Goal: Task Accomplishment & Management: Use online tool/utility

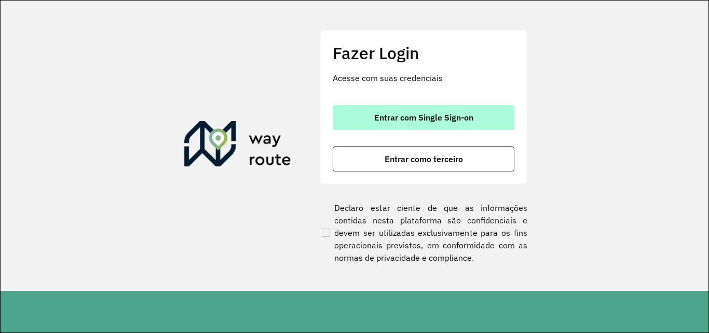
click at [408, 119] on span "Entrar com Single Sign-on" at bounding box center [423, 117] width 99 height 8
click at [377, 114] on span "Entrar com Single Sign-on" at bounding box center [423, 117] width 99 height 8
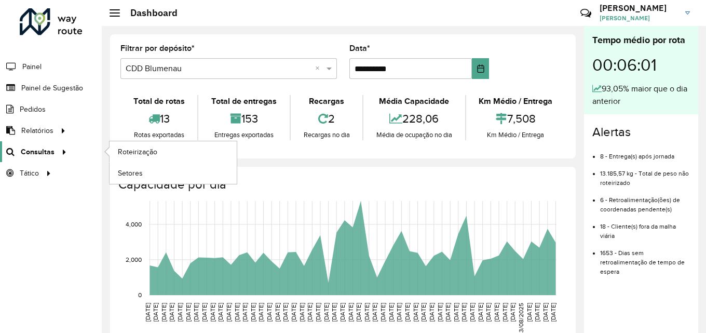
click at [50, 153] on span "Consultas" at bounding box center [38, 151] width 34 height 11
click at [136, 150] on span "Roteirização" at bounding box center [139, 151] width 42 height 11
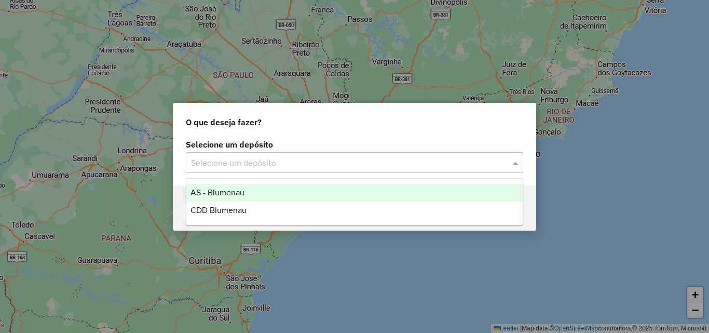
click at [303, 168] on input "text" at bounding box center [344, 163] width 306 height 12
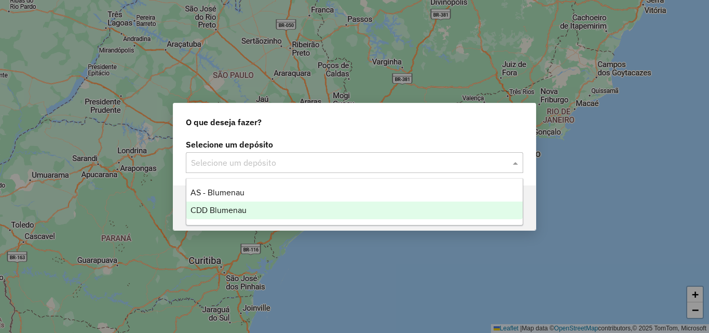
click at [239, 207] on span "CDD Blumenau" at bounding box center [219, 210] width 56 height 9
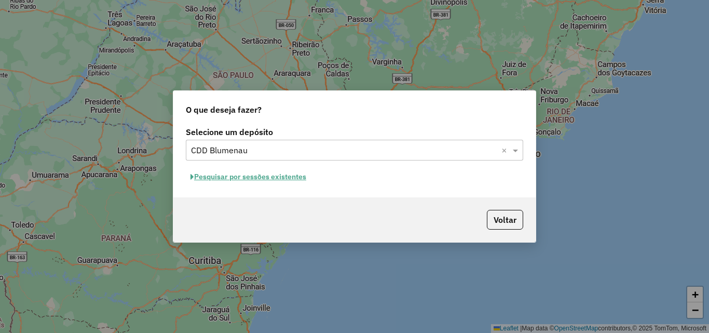
click at [280, 173] on button "Pesquisar por sessões existentes" at bounding box center [248, 177] width 125 height 16
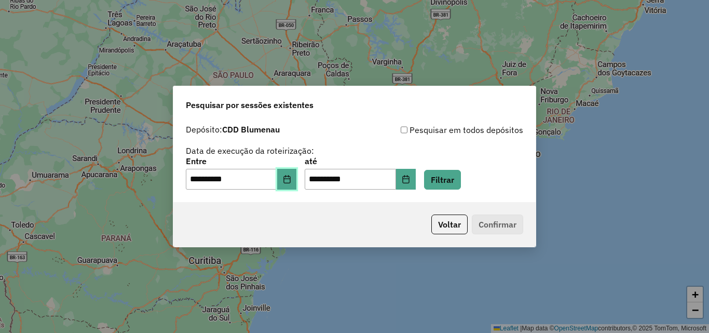
click at [290, 181] on icon "Choose Date" at bounding box center [286, 179] width 7 height 8
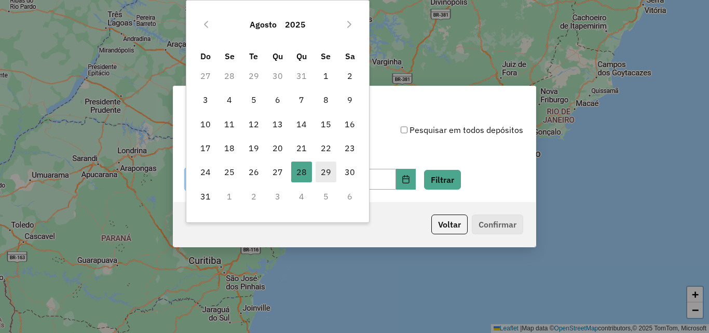
click at [319, 171] on span "29" at bounding box center [326, 171] width 21 height 21
type input "**********"
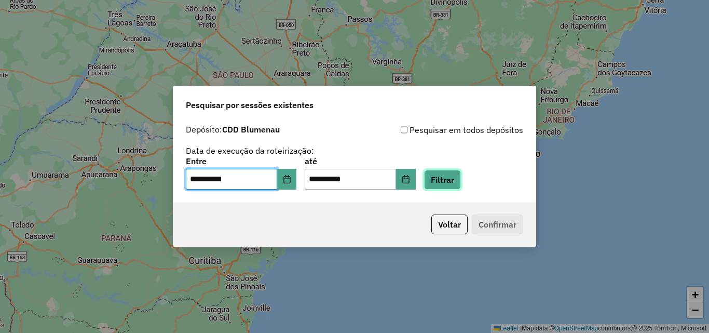
click at [460, 181] on button "Filtrar" at bounding box center [442, 180] width 37 height 20
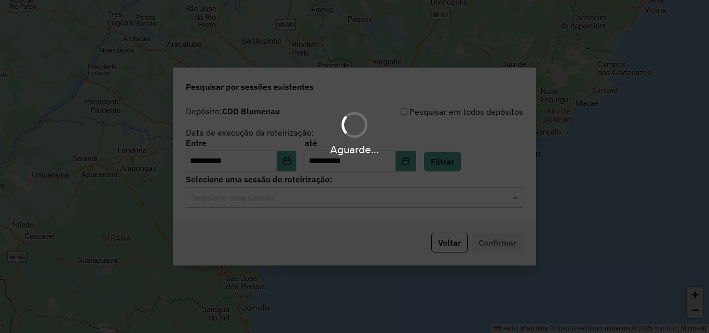
click at [259, 198] on input "text" at bounding box center [344, 198] width 306 height 12
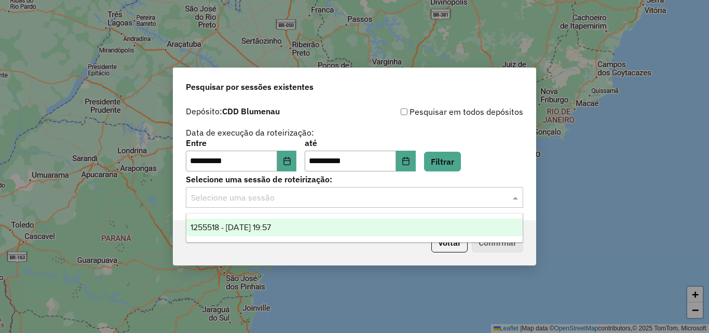
click at [271, 224] on span "1255518 - [DATE] 19:57" at bounding box center [231, 227] width 80 height 9
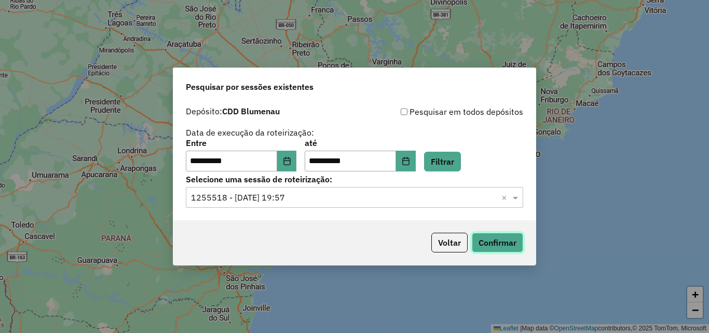
click at [499, 243] on button "Confirmar" at bounding box center [497, 243] width 51 height 20
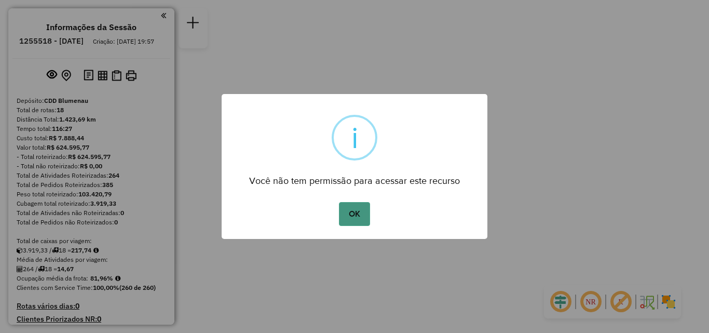
click at [353, 214] on button "OK" at bounding box center [354, 214] width 31 height 24
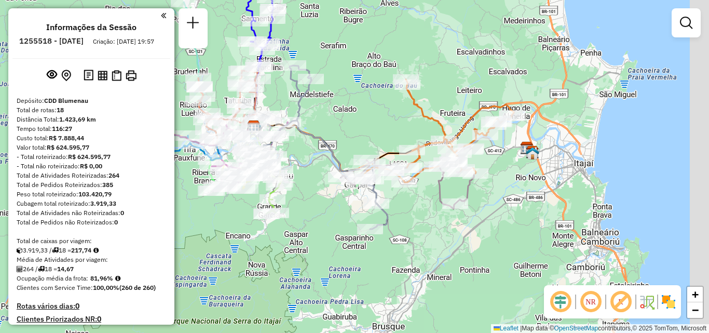
drag, startPoint x: 379, startPoint y: 213, endPoint x: 307, endPoint y: 219, distance: 72.4
click at [307, 219] on div "Janela de atendimento Grade de atendimento Capacidade Transportadoras Veículos …" at bounding box center [354, 166] width 709 height 333
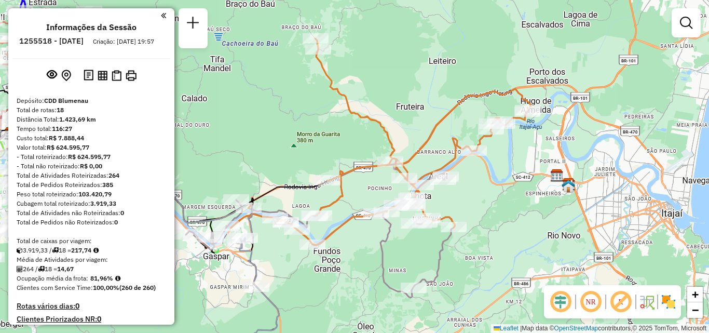
drag, startPoint x: 452, startPoint y: 166, endPoint x: 480, endPoint y: 205, distance: 48.4
click at [480, 205] on div "Janela de atendimento Grade de atendimento Capacidade Transportadoras Veículos …" at bounding box center [354, 166] width 709 height 333
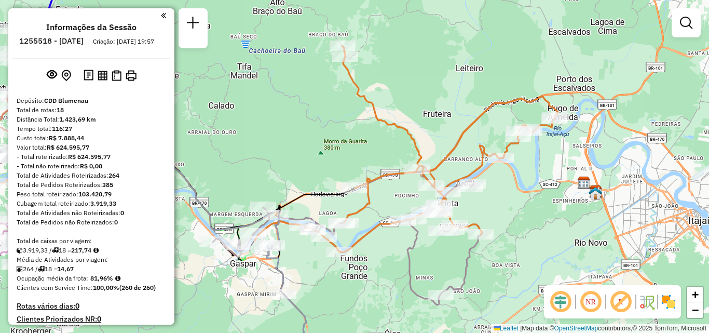
drag, startPoint x: 464, startPoint y: 206, endPoint x: 490, endPoint y: 206, distance: 26.5
click at [490, 206] on div "Janela de atendimento Grade de atendimento Capacidade Transportadoras Veículos …" at bounding box center [354, 166] width 709 height 333
select select "**********"
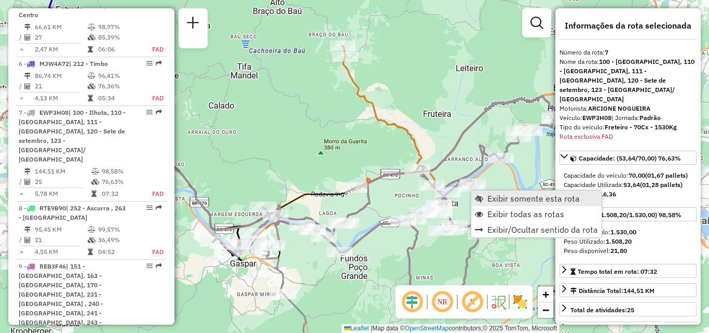
click at [500, 199] on span "Exibir somente esta rota" at bounding box center [534, 198] width 92 height 8
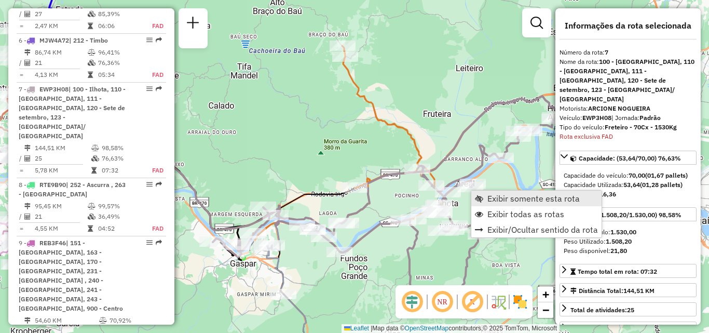
scroll to position [790, 0]
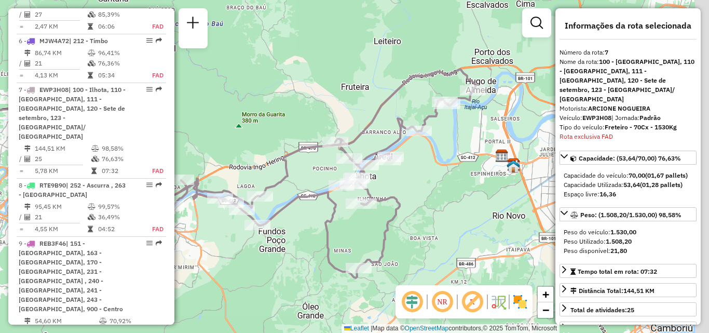
drag, startPoint x: 430, startPoint y: 223, endPoint x: 299, endPoint y: 219, distance: 131.4
click at [285, 229] on div "Janela de atendimento Grade de atendimento Capacidade Transportadoras Veículos …" at bounding box center [354, 166] width 709 height 333
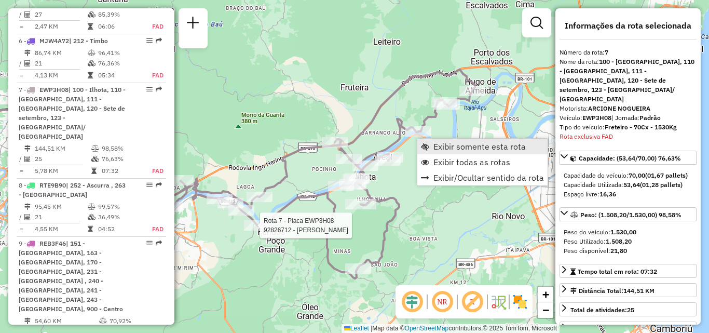
click at [431, 148] on link "Exibir somente esta rota" at bounding box center [482, 147] width 130 height 16
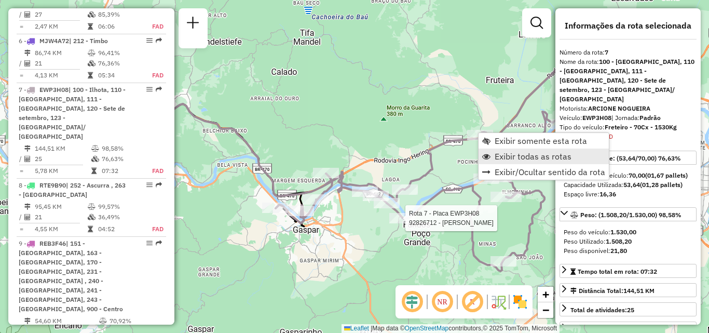
click at [503, 157] on span "Exibir todas as rotas" at bounding box center [533, 156] width 77 height 8
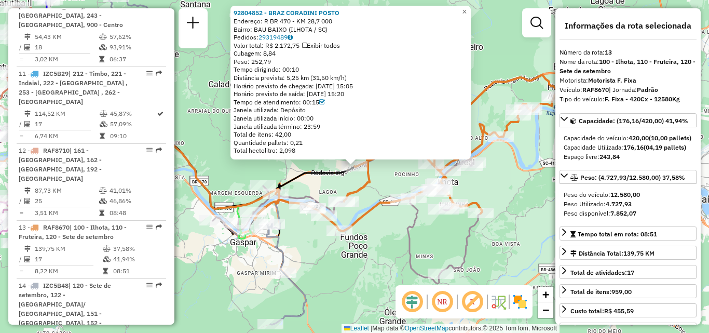
scroll to position [1213, 0]
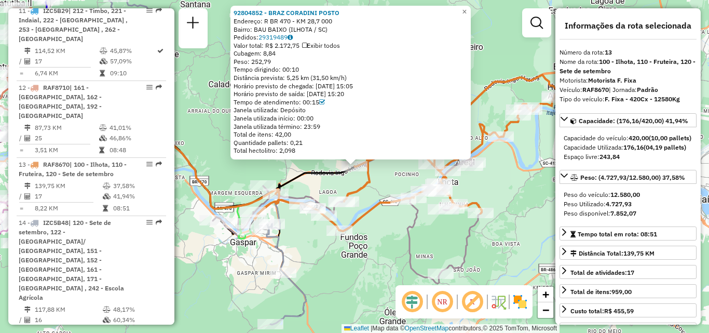
click at [383, 249] on div "92804852 - BRAZ CORADINI POSTO Endereço: R BR 470 - KM 28,7 000 Bairro: BAU BAI…" at bounding box center [354, 166] width 709 height 333
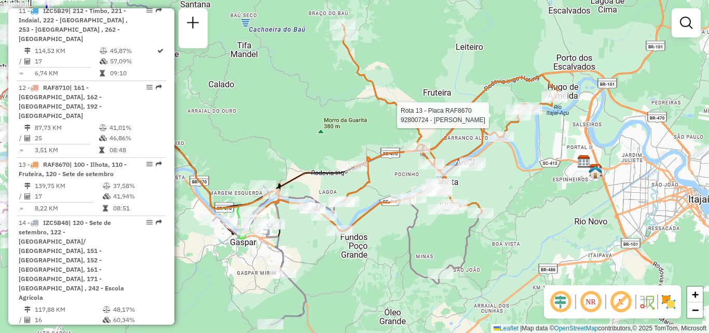
select select "**********"
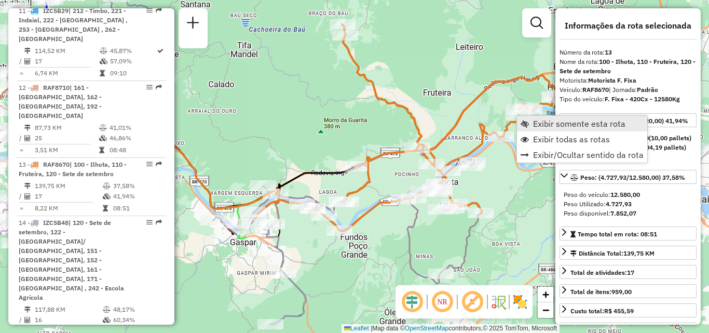
click at [546, 124] on span "Exibir somente esta rota" at bounding box center [579, 123] width 92 height 8
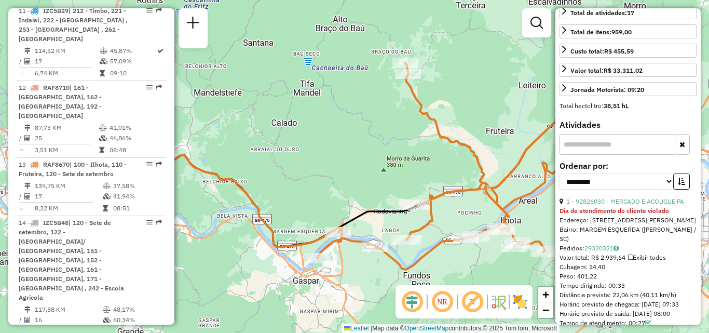
scroll to position [312, 0]
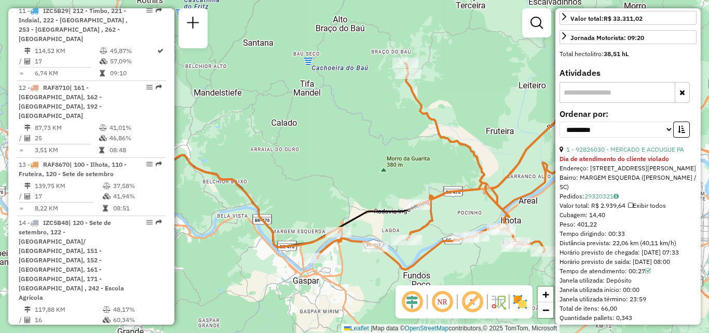
click at [319, 183] on div "Rota 13 - Placa RAF8670 92801862 - AUTO POSTO PADILHA L Janela de atendimento G…" at bounding box center [354, 166] width 709 height 333
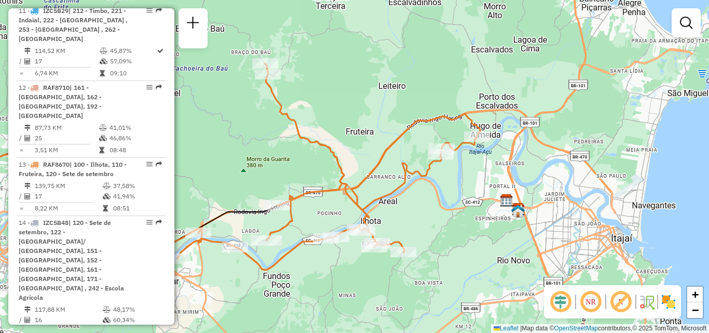
drag, startPoint x: 243, startPoint y: 182, endPoint x: 207, endPoint y: 198, distance: 39.1
click at [205, 198] on div "Janela de atendimento Grade de atendimento Capacidade Transportadoras Veículos …" at bounding box center [354, 166] width 709 height 333
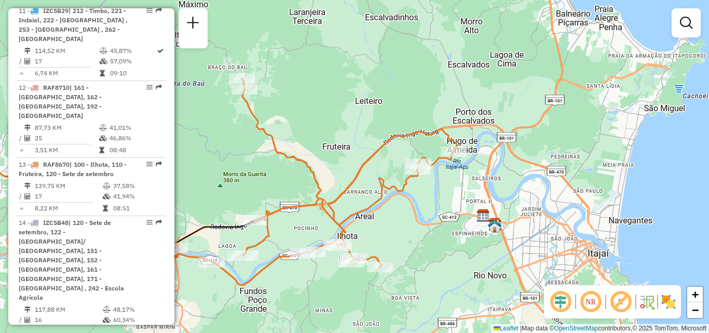
drag, startPoint x: 442, startPoint y: 182, endPoint x: 448, endPoint y: 173, distance: 10.5
click at [453, 171] on div "Janela de atendimento Grade de atendimento Capacidade Transportadoras Veículos …" at bounding box center [354, 166] width 709 height 333
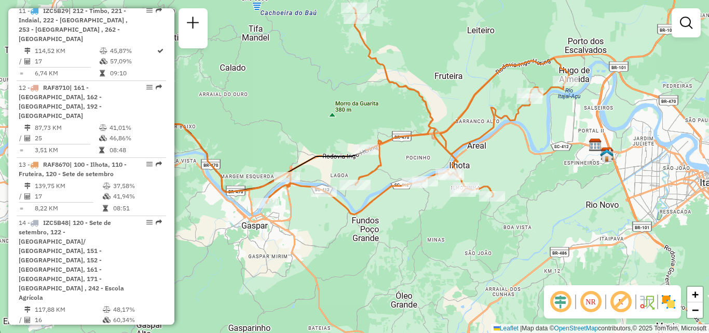
drag, startPoint x: 535, startPoint y: 197, endPoint x: 520, endPoint y: 197, distance: 15.1
click at [540, 196] on div "Janela de atendimento Grade de atendimento Capacidade Transportadoras Veículos …" at bounding box center [354, 166] width 709 height 333
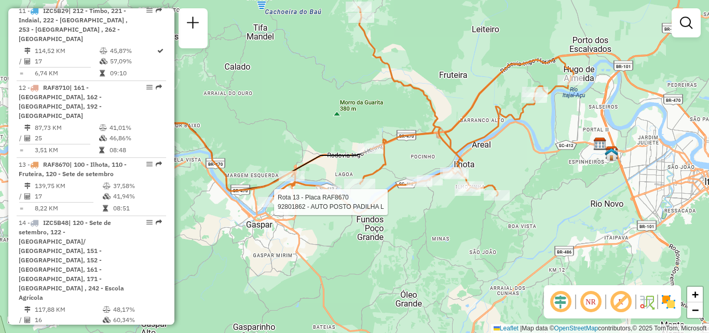
select select "**********"
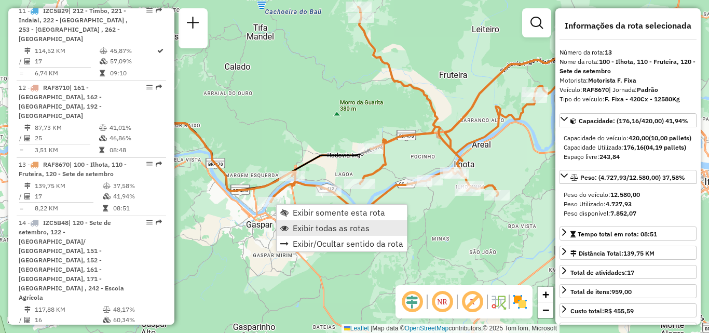
click at [333, 229] on span "Exibir todas as rotas" at bounding box center [331, 228] width 77 height 8
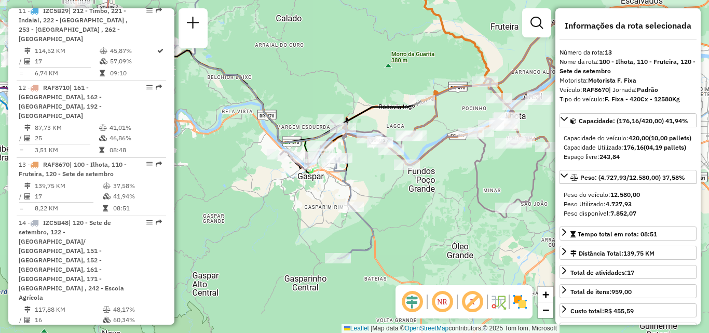
drag, startPoint x: 420, startPoint y: 228, endPoint x: 477, endPoint y: 165, distance: 85.6
click at [477, 165] on div "Janela de atendimento Grade de atendimento Capacidade Transportadoras Veículos …" at bounding box center [354, 166] width 709 height 333
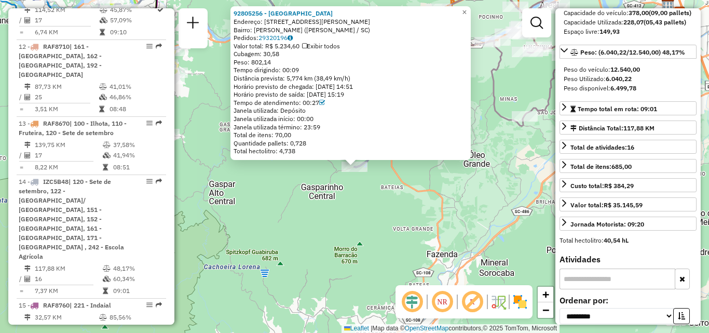
scroll to position [208, 0]
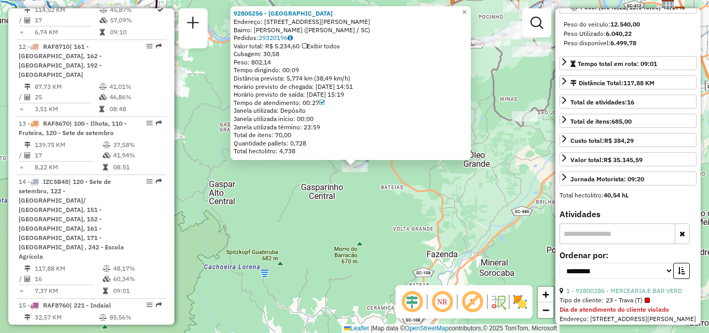
click at [507, 222] on div "92805256 - VALDIR DOS SANTOS Endereço: R JOAO MATHIAS ZIMMERMANN 3340 33340 Bai…" at bounding box center [354, 166] width 709 height 333
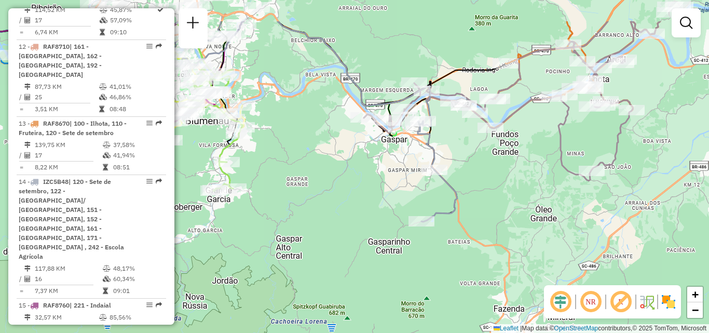
drag, startPoint x: 500, startPoint y: 214, endPoint x: 529, endPoint y: 288, distance: 79.3
click at [533, 291] on div "Janela de atendimento Grade de atendimento Capacidade Transportadoras Veículos …" at bounding box center [354, 166] width 709 height 333
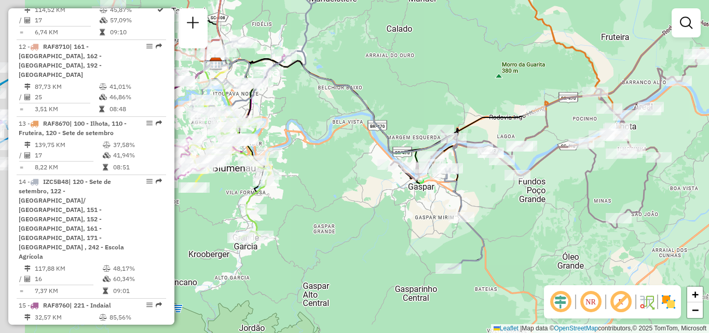
drag, startPoint x: 482, startPoint y: 207, endPoint x: 508, endPoint y: 237, distance: 40.5
click at [508, 237] on div "Janela de atendimento Grade de atendimento Capacidade Transportadoras Veículos …" at bounding box center [354, 166] width 709 height 333
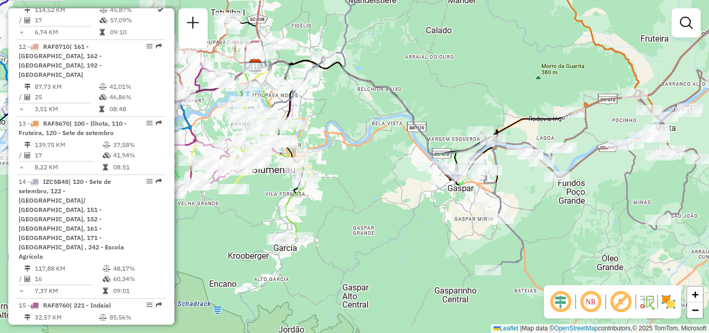
drag, startPoint x: 354, startPoint y: 111, endPoint x: 400, endPoint y: 112, distance: 46.2
click at [399, 113] on div "Janela de atendimento Grade de atendimento Capacidade Transportadoras Veículos …" at bounding box center [354, 166] width 709 height 333
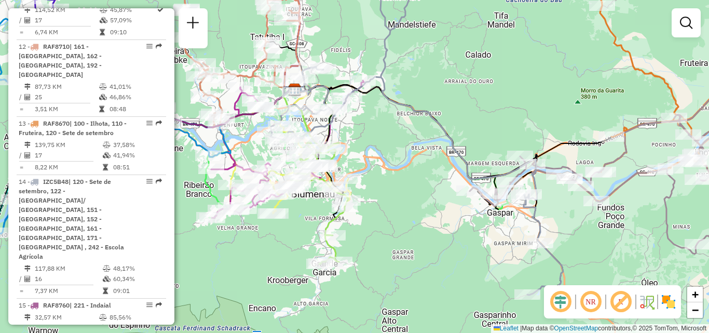
drag, startPoint x: 360, startPoint y: 109, endPoint x: 393, endPoint y: 133, distance: 40.5
click at [393, 133] on div "Janela de atendimento Grade de atendimento Capacidade Transportadoras Veículos …" at bounding box center [354, 166] width 709 height 333
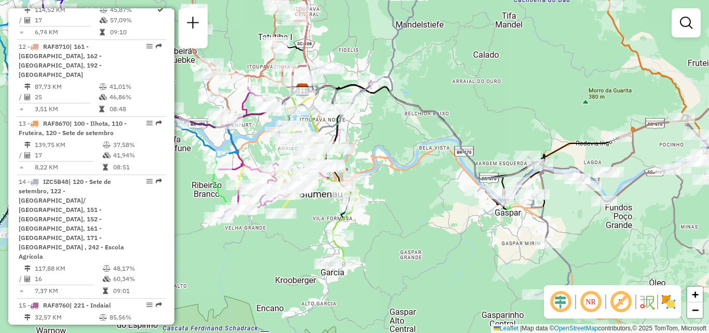
drag, startPoint x: 413, startPoint y: 138, endPoint x: 450, endPoint y: 173, distance: 51.0
click at [450, 173] on div "Janela de atendimento Grade de atendimento Capacidade Transportadoras Veículos …" at bounding box center [354, 166] width 709 height 333
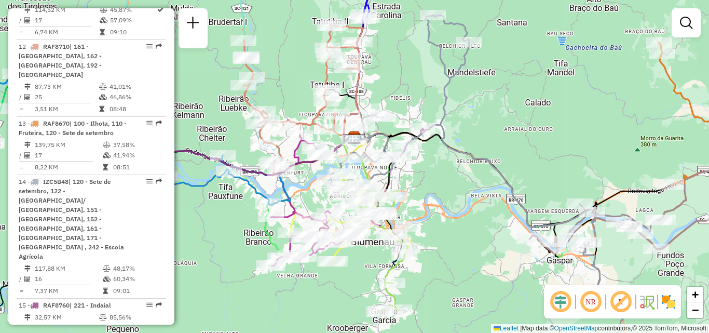
drag, startPoint x: 429, startPoint y: 99, endPoint x: 473, endPoint y: 131, distance: 54.9
click at [473, 131] on div "Janela de atendimento Grade de atendimento Capacidade Transportadoras Veículos …" at bounding box center [354, 166] width 709 height 333
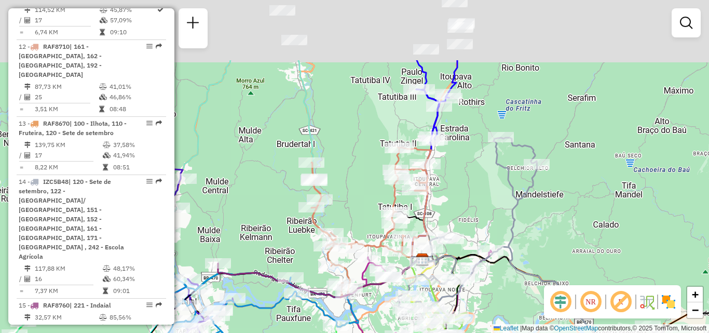
drag, startPoint x: 429, startPoint y: 96, endPoint x: 458, endPoint y: 192, distance: 100.4
click at [460, 195] on div "Janela de atendimento Grade de atendimento Capacidade Transportadoras Veículos …" at bounding box center [354, 166] width 709 height 333
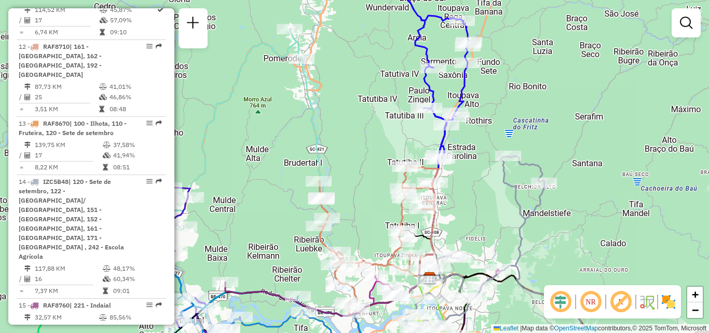
drag, startPoint x: 488, startPoint y: 141, endPoint x: 494, endPoint y: 192, distance: 51.8
click at [509, 225] on div "Janela de atendimento Grade de atendimento Capacidade Transportadoras Veículos …" at bounding box center [354, 166] width 709 height 333
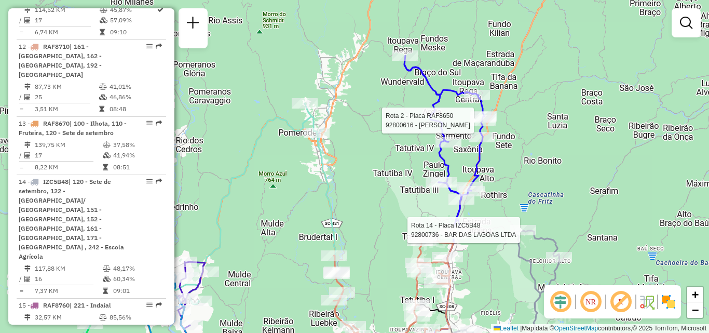
select select "**********"
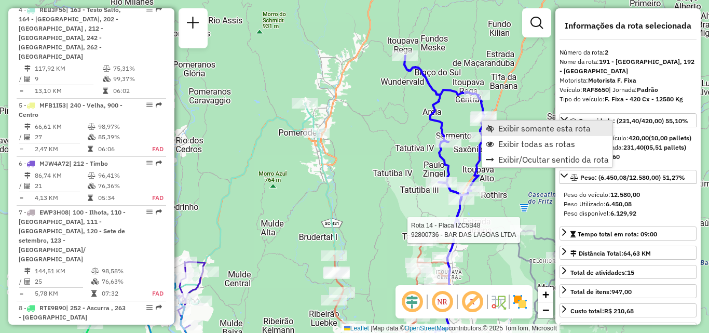
scroll to position [471, 0]
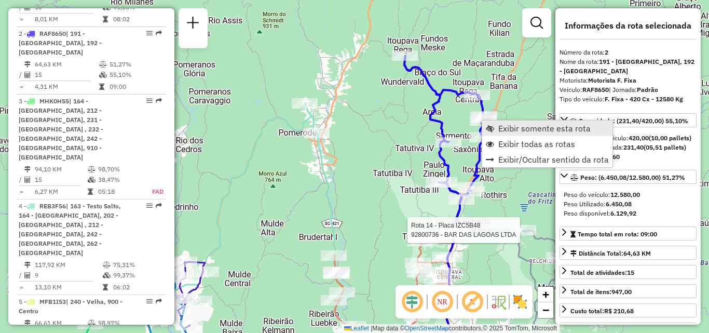
click at [503, 124] on span "Exibir somente esta rota" at bounding box center [544, 128] width 92 height 8
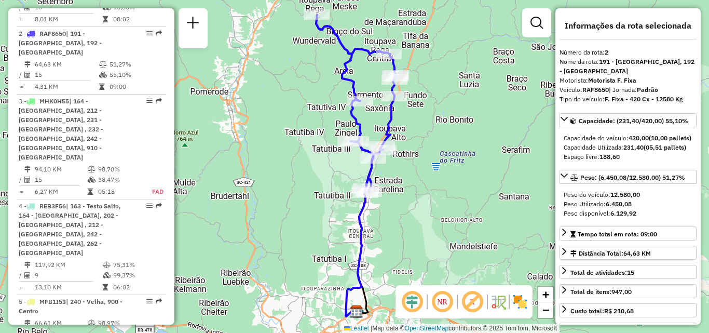
drag, startPoint x: 461, startPoint y: 158, endPoint x: 505, endPoint y: 145, distance: 46.1
click at [504, 146] on div "Janela de atendimento Grade de atendimento Capacidade Transportadoras Veículos …" at bounding box center [354, 166] width 709 height 333
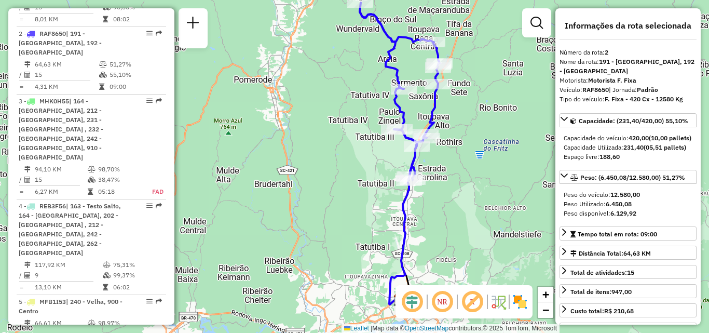
drag, startPoint x: 313, startPoint y: 204, endPoint x: 186, endPoint y: 109, distance: 158.8
click at [217, 128] on div "Janela de atendimento Grade de atendimento Capacidade Transportadoras Veículos …" at bounding box center [354, 166] width 709 height 333
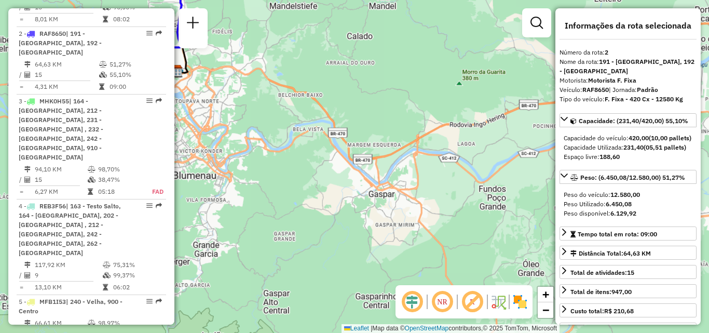
drag, startPoint x: 274, startPoint y: 157, endPoint x: 308, endPoint y: 138, distance: 38.8
click at [315, 131] on div "Janela de atendimento Grade de atendimento Capacidade Transportadoras Veículos …" at bounding box center [354, 166] width 709 height 333
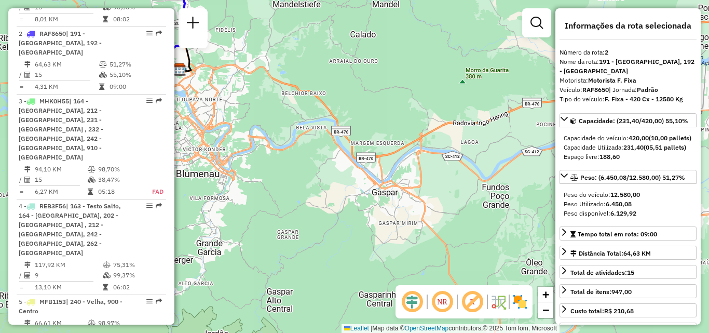
drag, startPoint x: 288, startPoint y: 158, endPoint x: 305, endPoint y: 220, distance: 64.1
click at [305, 220] on div "Janela de atendimento Grade de atendimento Capacidade Transportadoras Veículos …" at bounding box center [354, 166] width 709 height 333
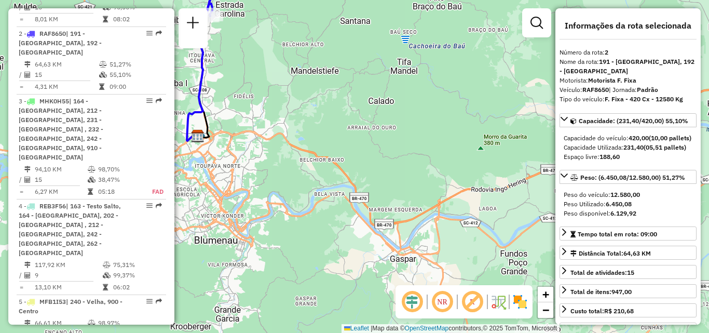
drag, startPoint x: 336, startPoint y: 153, endPoint x: 347, endPoint y: 153, distance: 10.9
click at [347, 153] on div "Janela de atendimento Grade de atendimento Capacidade Transportadoras Veículos …" at bounding box center [354, 166] width 709 height 333
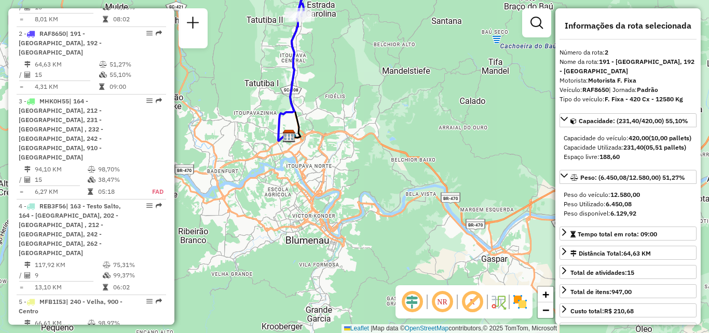
drag, startPoint x: 330, startPoint y: 79, endPoint x: 351, endPoint y: 139, distance: 63.9
click at [351, 139] on div "Janela de atendimento Grade de atendimento Capacidade Transportadoras Veículos …" at bounding box center [354, 166] width 709 height 333
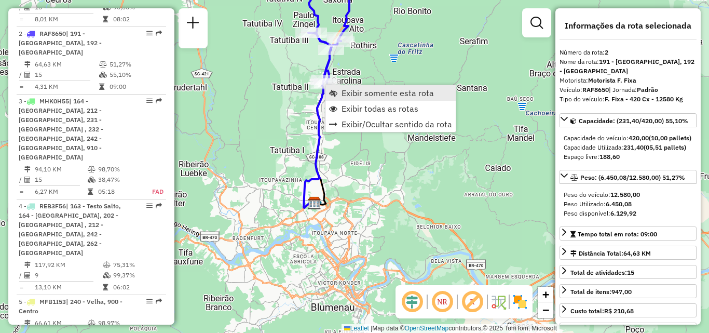
click at [344, 93] on span "Exibir somente esta rota" at bounding box center [388, 93] width 92 height 8
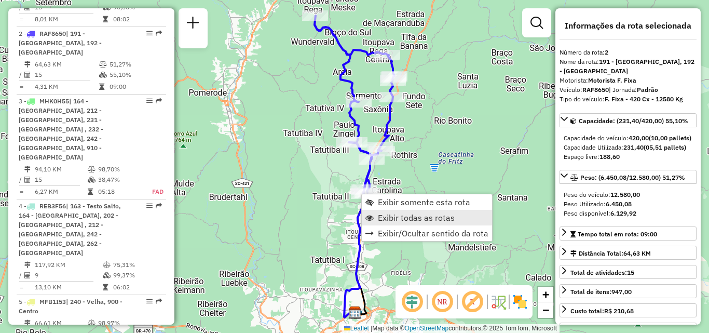
click at [385, 214] on span "Exibir todas as rotas" at bounding box center [416, 217] width 77 height 8
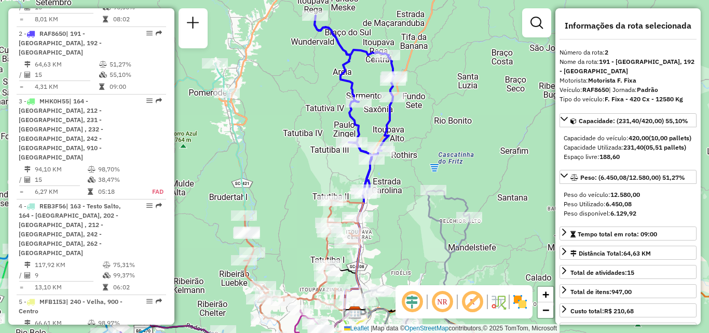
drag, startPoint x: 274, startPoint y: 131, endPoint x: 273, endPoint y: 88, distance: 43.1
click at [274, 103] on div "Rota 12 - Placa RAF8710 92827089 - FERNANDO ULLER FIFO Janela de atendimento Gr…" at bounding box center [354, 166] width 709 height 333
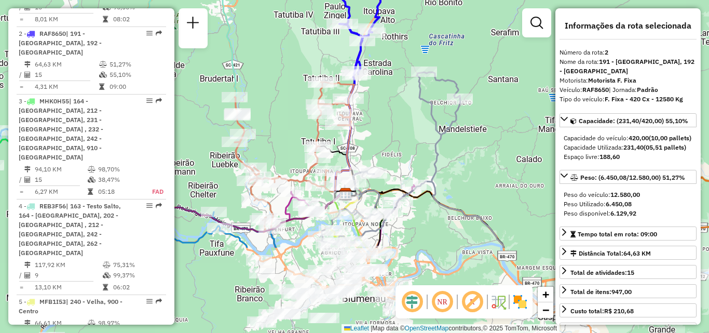
drag, startPoint x: 269, startPoint y: 119, endPoint x: 274, endPoint y: 64, distance: 55.7
click at [274, 71] on div "Janela de atendimento Grade de atendimento Capacidade Transportadoras Veículos …" at bounding box center [354, 166] width 709 height 333
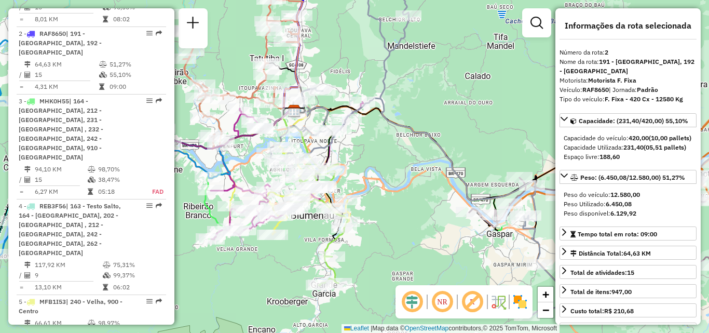
drag, startPoint x: 484, startPoint y: 168, endPoint x: 385, endPoint y: 231, distance: 117.0
click at [387, 229] on div "Janela de atendimento Grade de atendimento Capacidade Transportadoras Veículos …" at bounding box center [354, 166] width 709 height 333
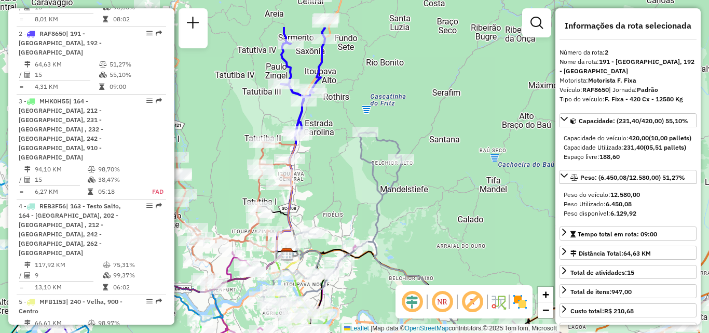
drag, startPoint x: 431, startPoint y: 213, endPoint x: 434, endPoint y: 223, distance: 10.8
click at [434, 223] on div "Janela de atendimento Grade de atendimento Capacidade Transportadoras Veículos …" at bounding box center [354, 166] width 709 height 333
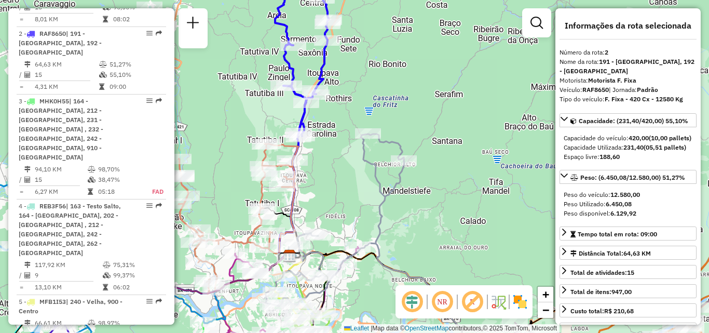
drag, startPoint x: 313, startPoint y: 188, endPoint x: 380, endPoint y: 179, distance: 68.1
click at [380, 179] on div "Rota 12 - Placa RAF8710 92800169 - PANIF. E CONFEITARIA Janela de atendimento G…" at bounding box center [354, 166] width 709 height 333
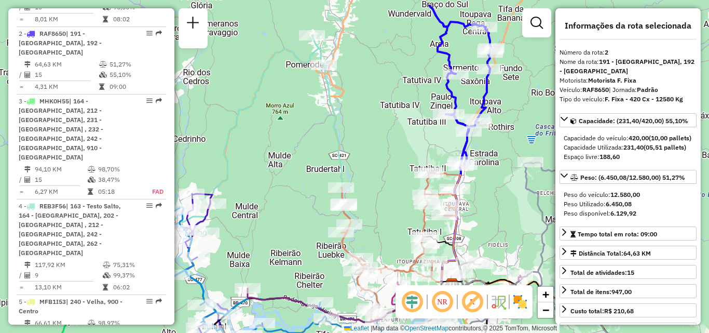
drag, startPoint x: 292, startPoint y: 185, endPoint x: 393, endPoint y: 229, distance: 110.0
click at [393, 229] on div "Janela de atendimento Grade de atendimento Capacidade Transportadoras Veículos …" at bounding box center [354, 166] width 709 height 333
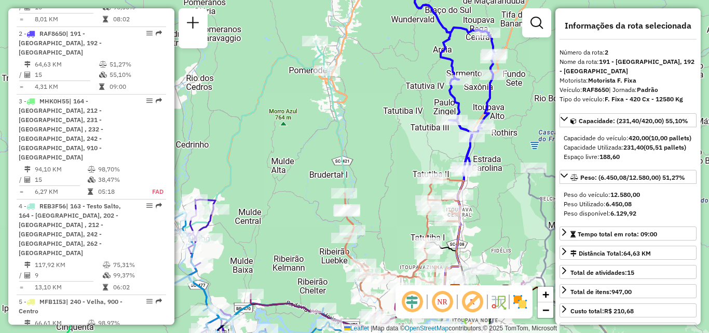
drag, startPoint x: 387, startPoint y: 219, endPoint x: 388, endPoint y: 242, distance: 23.4
click at [389, 242] on div "Janela de atendimento Grade de atendimento Capacidade Transportadoras Veículos …" at bounding box center [354, 166] width 709 height 333
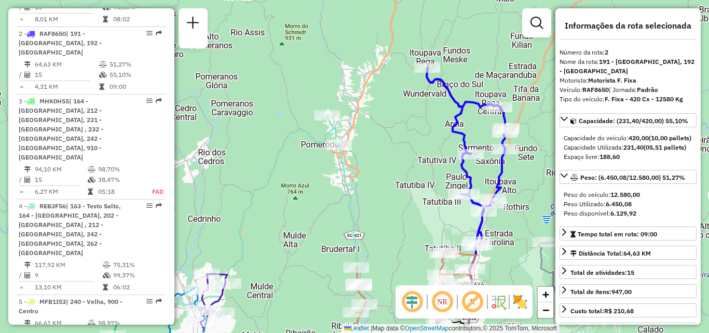
drag, startPoint x: 366, startPoint y: 209, endPoint x: 333, endPoint y: 120, distance: 94.8
click at [336, 126] on div "Janela de atendimento Grade de atendimento Capacidade Transportadoras Veículos …" at bounding box center [354, 166] width 709 height 333
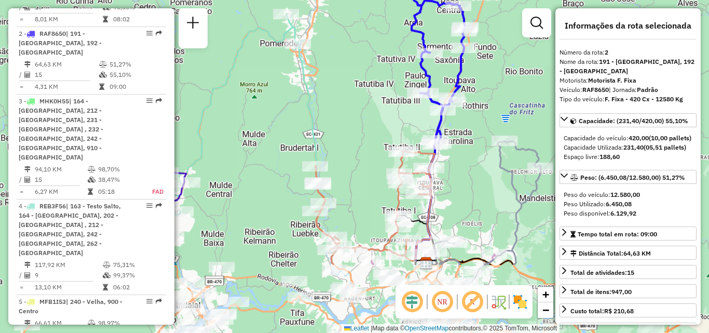
drag, startPoint x: 356, startPoint y: 161, endPoint x: 334, endPoint y: 131, distance: 36.8
click at [335, 131] on div "Janela de atendimento Grade de atendimento Capacidade Transportadoras Veículos …" at bounding box center [354, 166] width 709 height 333
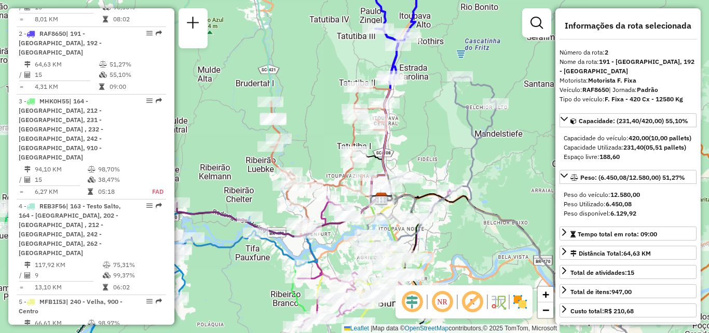
drag, startPoint x: 416, startPoint y: 148, endPoint x: 398, endPoint y: 138, distance: 21.4
click at [401, 138] on div "Janela de atendimento Grade de atendimento Capacidade Transportadoras Veículos …" at bounding box center [354, 166] width 709 height 333
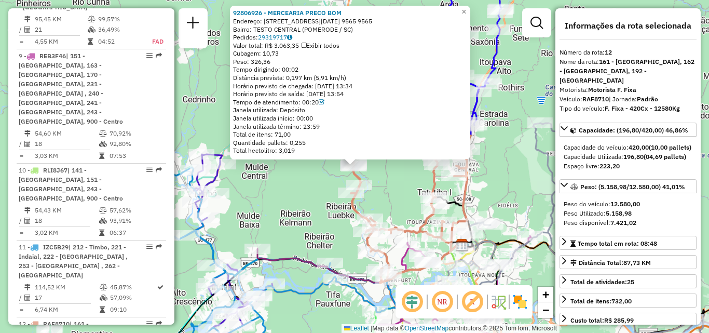
scroll to position [1146, 0]
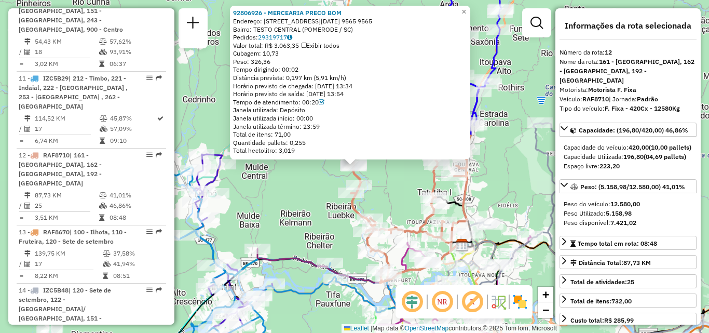
click at [535, 207] on div "92806926 - MERCEARIA PRECO BOM Endereço: R RUA 15 DE NOVEMBRO 9565 9565 Bairro:…" at bounding box center [354, 166] width 709 height 333
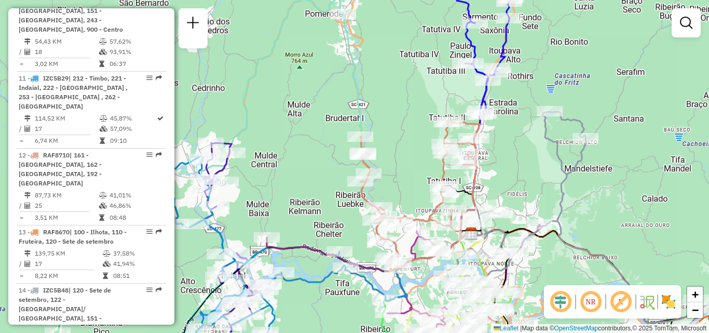
click at [521, 175] on div "Janela de atendimento Grade de atendimento Capacidade Transportadoras Veículos …" at bounding box center [354, 166] width 709 height 333
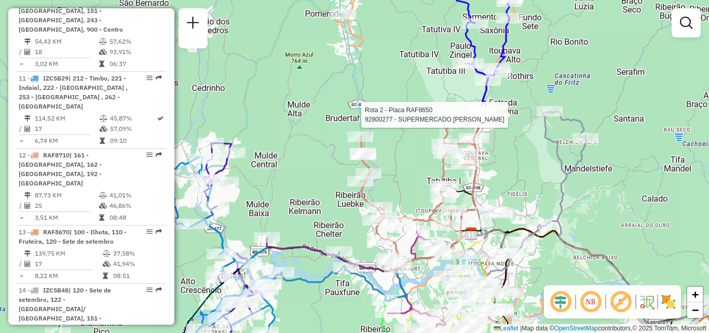
select select "**********"
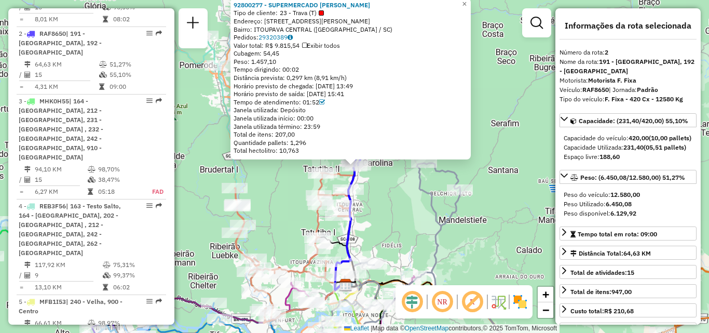
scroll to position [52, 0]
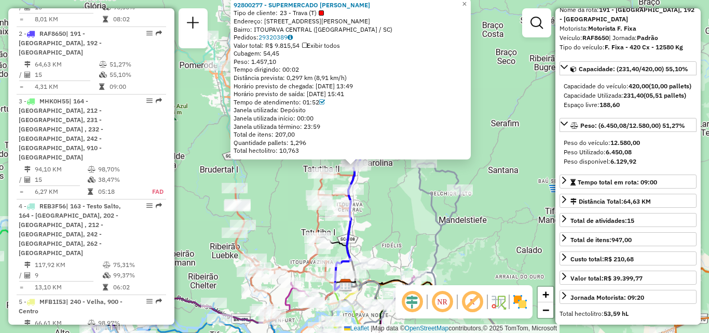
click at [480, 181] on div "92800277 - SUPERMERCADO MAVILI Tipo de cliente: 23 - Trava (T) Endereço: R DOUT…" at bounding box center [354, 166] width 709 height 333
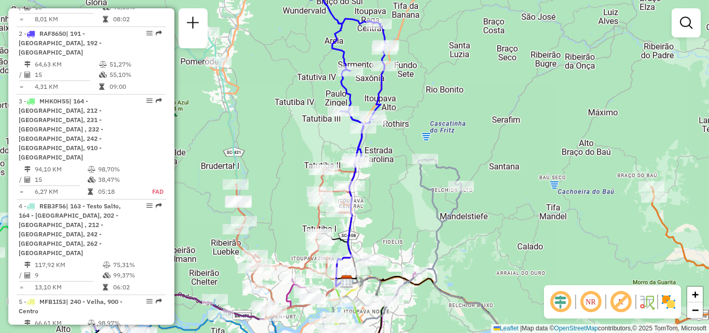
drag, startPoint x: 400, startPoint y: 225, endPoint x: 424, endPoint y: 189, distance: 43.5
click at [424, 190] on div "Janela de atendimento Grade de atendimento Capacidade Transportadoras Veículos …" at bounding box center [354, 166] width 709 height 333
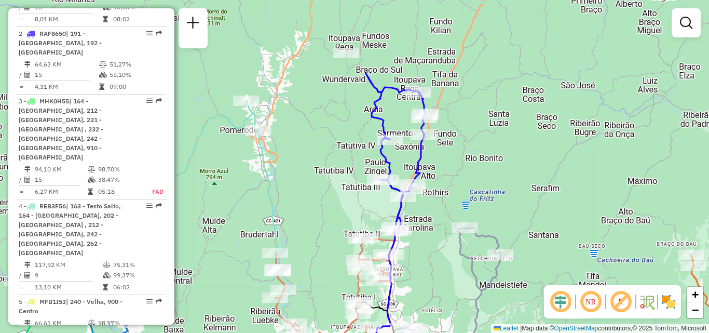
drag, startPoint x: 412, startPoint y: 179, endPoint x: 425, endPoint y: 293, distance: 115.5
click at [425, 293] on div "Janela de atendimento Grade de atendimento Capacidade Transportadoras Veículos …" at bounding box center [354, 166] width 709 height 333
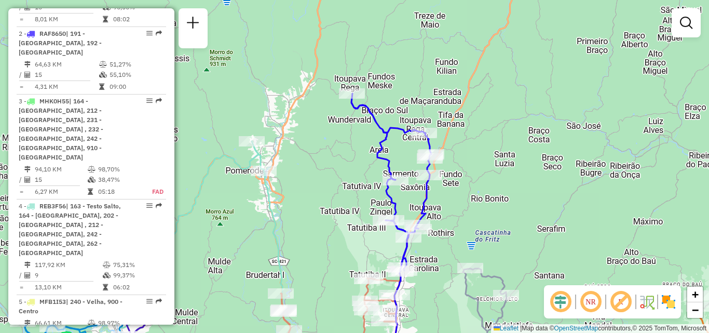
drag, startPoint x: 418, startPoint y: 156, endPoint x: 424, endPoint y: 117, distance: 39.9
click at [424, 117] on icon at bounding box center [391, 182] width 80 height 178
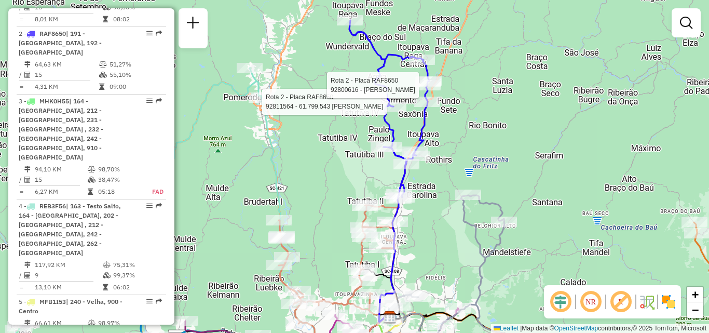
drag, startPoint x: 423, startPoint y: 208, endPoint x: 424, endPoint y: 138, distance: 70.1
click at [424, 138] on div "Rota 2 - Placa RAF8650 92811564 - 61.799.543 MATHEUS EDUARDO BEULKE Rota 2 - Pl…" at bounding box center [354, 166] width 709 height 333
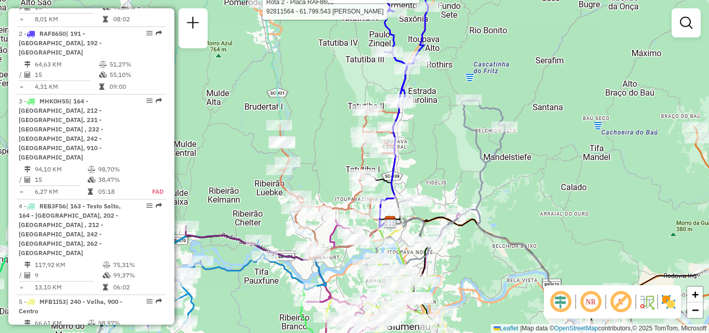
drag, startPoint x: 423, startPoint y: 187, endPoint x: 422, endPoint y: 163, distance: 24.4
click at [423, 164] on div "Rota 2 - Placa RAF8650 92811564 - 61.799.543 MATHEUS EDUARDO BEULKE Rota 2 - Pl…" at bounding box center [354, 166] width 709 height 333
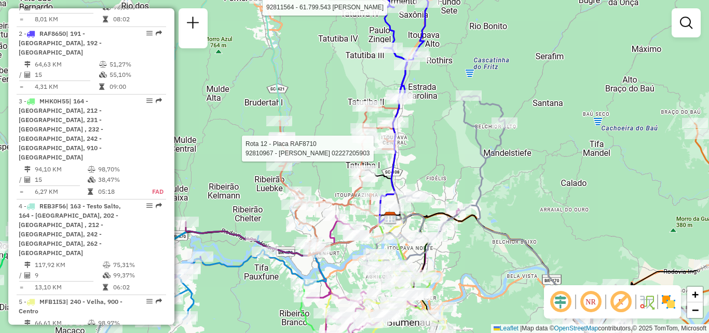
select select "**********"
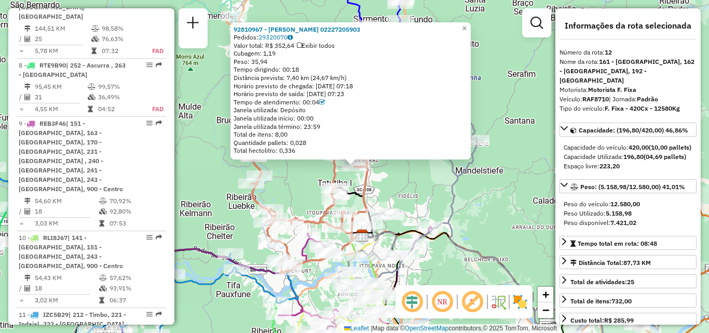
scroll to position [1146, 0]
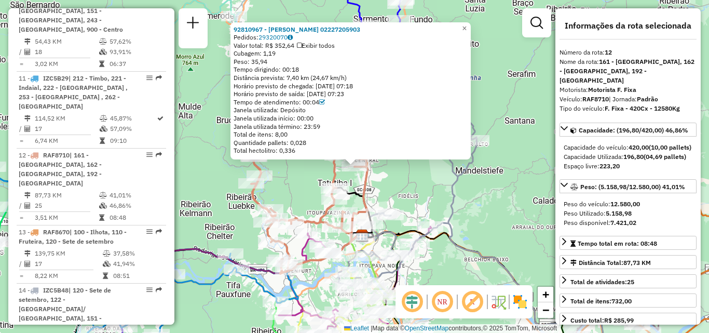
click at [420, 200] on div "92810967 - JOELSON GUEDES 02227205903 Pedidos: 29320070 Valor total: R$ 352,64 …" at bounding box center [354, 166] width 709 height 333
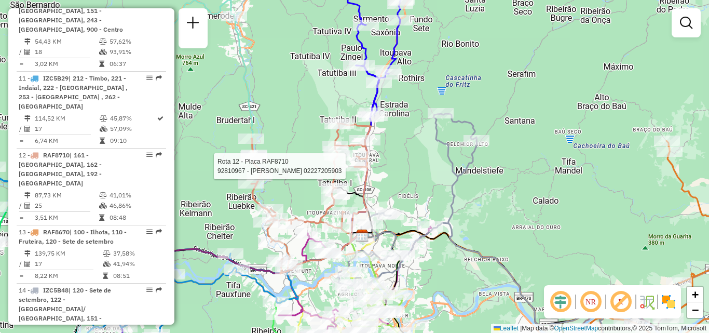
select select "**********"
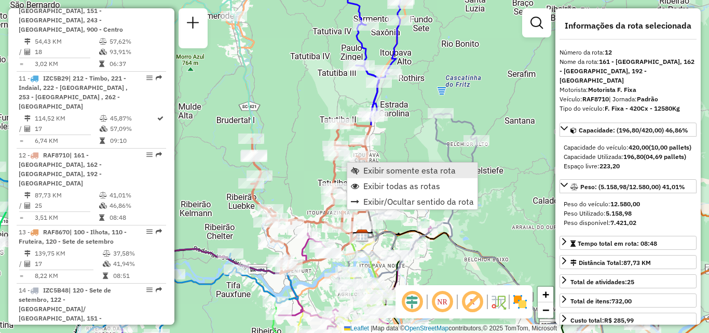
click at [388, 171] on span "Exibir somente esta rota" at bounding box center [409, 170] width 92 height 8
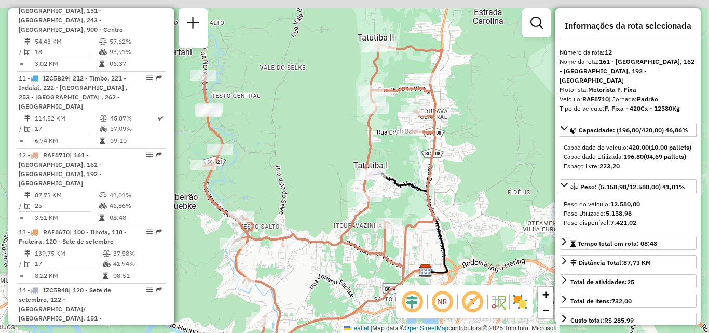
drag, startPoint x: 340, startPoint y: 186, endPoint x: 337, endPoint y: 246, distance: 59.8
click at [337, 246] on div "Janela de atendimento Grade de atendimento Capacidade Transportadoras Veículos …" at bounding box center [354, 166] width 709 height 333
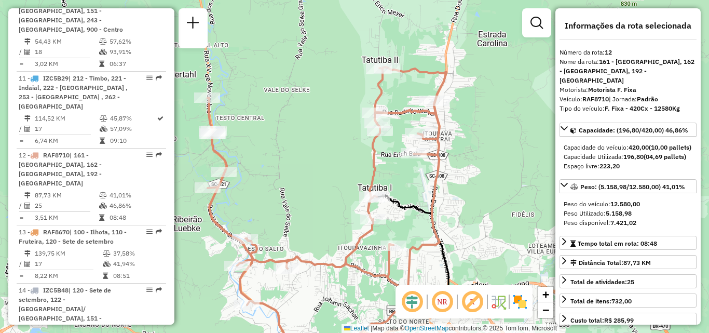
drag, startPoint x: 302, startPoint y: 204, endPoint x: 363, endPoint y: 239, distance: 71.2
click at [363, 239] on div "Janela de atendimento Grade de atendimento Capacidade Transportadoras Veículos …" at bounding box center [354, 166] width 709 height 333
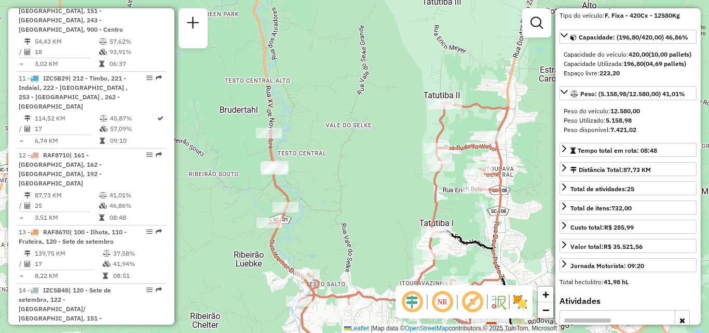
scroll to position [208, 0]
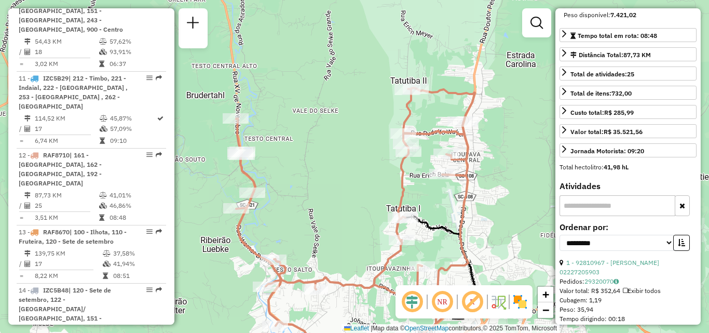
drag, startPoint x: 414, startPoint y: 222, endPoint x: 359, endPoint y: 201, distance: 58.8
click at [359, 202] on div "Janela de atendimento Grade de atendimento Capacidade Transportadoras Veículos …" at bounding box center [354, 166] width 709 height 333
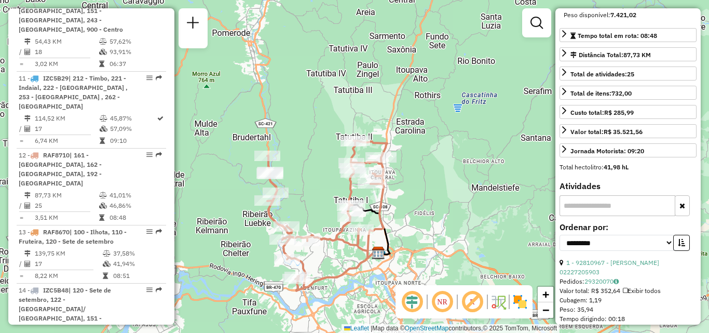
drag, startPoint x: 317, startPoint y: 223, endPoint x: 315, endPoint y: 195, distance: 27.6
click at [315, 196] on div "Janela de atendimento Grade de atendimento Capacidade Transportadoras Veículos …" at bounding box center [354, 166] width 709 height 333
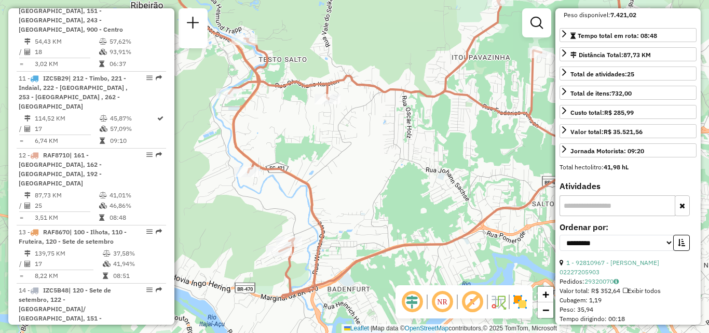
drag, startPoint x: 363, startPoint y: 185, endPoint x: 321, endPoint y: 191, distance: 43.0
click at [321, 191] on div "Janela de atendimento Grade de atendimento Capacidade Transportadoras Veículos …" at bounding box center [354, 166] width 709 height 333
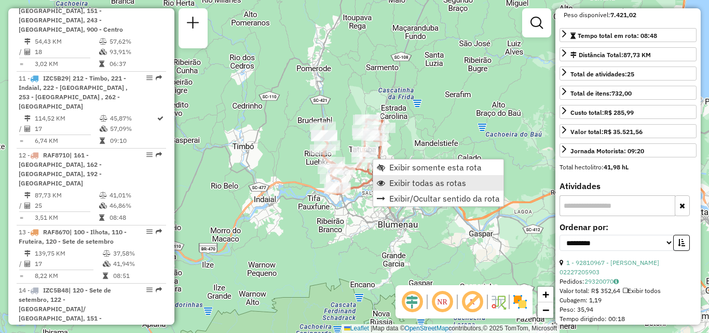
click at [406, 188] on link "Exibir todas as rotas" at bounding box center [438, 183] width 130 height 16
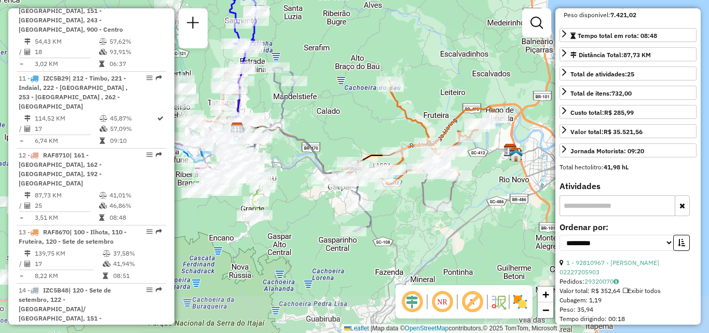
drag, startPoint x: 436, startPoint y: 171, endPoint x: 295, endPoint y: 122, distance: 149.1
click at [295, 122] on div "Janela de atendimento Grade de atendimento Capacidade Transportadoras Veículos …" at bounding box center [354, 166] width 709 height 333
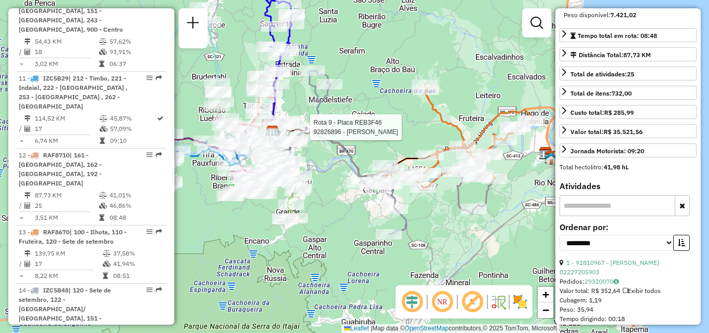
drag, startPoint x: 350, startPoint y: 165, endPoint x: 386, endPoint y: 184, distance: 40.2
click at [386, 185] on icon at bounding box center [333, 153] width 146 height 164
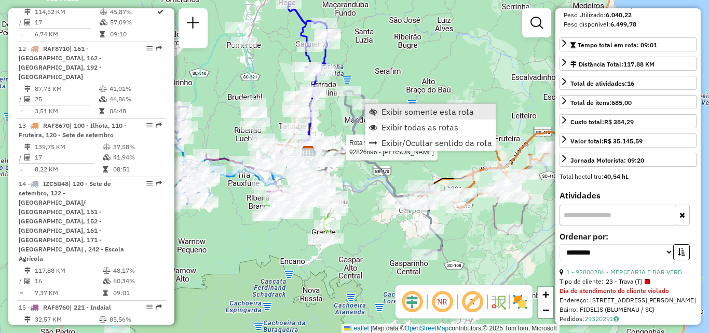
scroll to position [1254, 0]
click at [383, 112] on span "Exibir somente esta rota" at bounding box center [428, 111] width 92 height 8
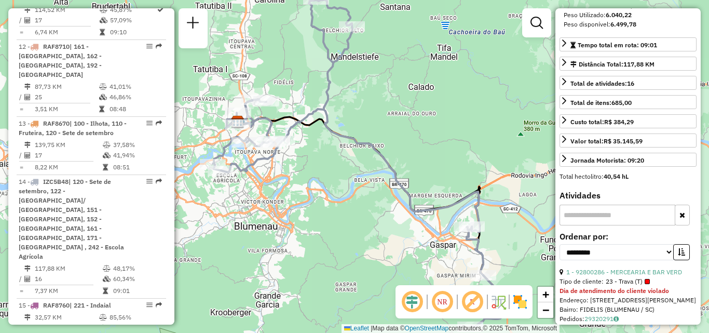
drag, startPoint x: 382, startPoint y: 145, endPoint x: 367, endPoint y: 125, distance: 25.2
click at [367, 125] on div "Janela de atendimento Grade de atendimento Capacidade Transportadoras Veículos …" at bounding box center [354, 166] width 709 height 333
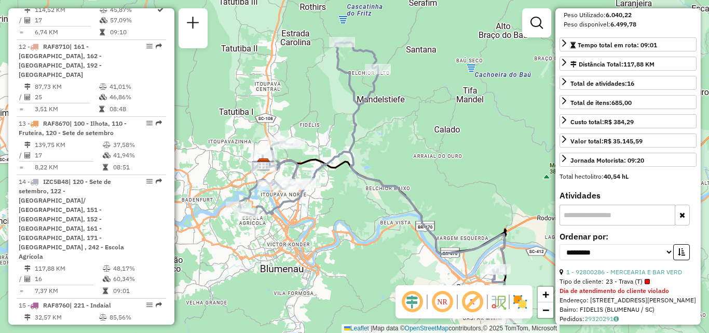
drag, startPoint x: 367, startPoint y: 124, endPoint x: 411, endPoint y: 193, distance: 81.9
click at [411, 193] on div "Janela de atendimento Grade de atendimento Capacidade Transportadoras Veículos …" at bounding box center [354, 166] width 709 height 333
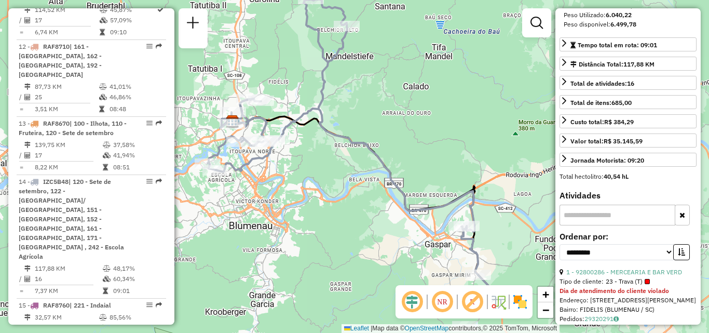
drag, startPoint x: 418, startPoint y: 169, endPoint x: 376, endPoint y: 111, distance: 71.8
click at [376, 112] on div "Janela de atendimento Grade de atendimento Capacidade Transportadoras Veículos …" at bounding box center [354, 166] width 709 height 333
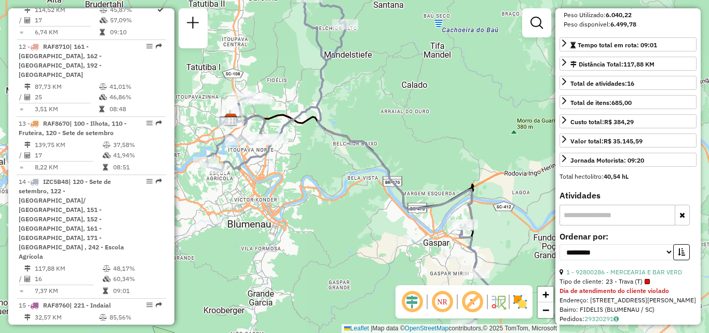
drag, startPoint x: 404, startPoint y: 192, endPoint x: 409, endPoint y: 197, distance: 6.6
click at [409, 197] on div "Rota 14 - Placa IZC5B48 92811606 - 58.288.219 VALDECI FERREIRA DOS SANTOS Janel…" at bounding box center [354, 166] width 709 height 333
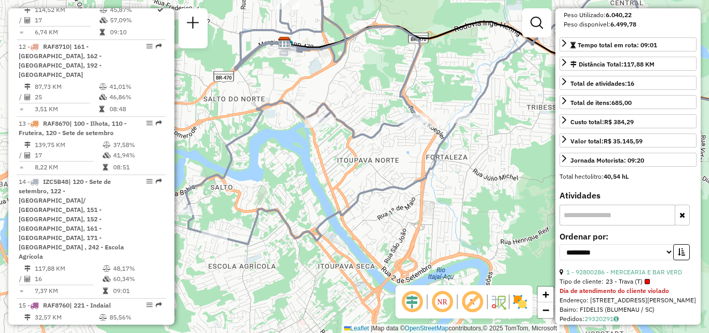
drag, startPoint x: 333, startPoint y: 211, endPoint x: 342, endPoint y: 216, distance: 10.2
click at [342, 216] on div "Janela de atendimento Grade de atendimento Capacidade Transportadoras Veículos …" at bounding box center [354, 166] width 709 height 333
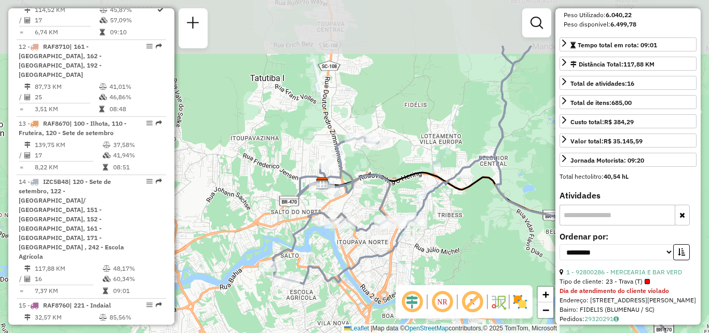
drag, startPoint x: 358, startPoint y: 215, endPoint x: 334, endPoint y: 294, distance: 82.3
click at [334, 294] on div "Janela de atendimento Grade de atendimento Capacidade Transportadoras Veículos …" at bounding box center [354, 166] width 709 height 333
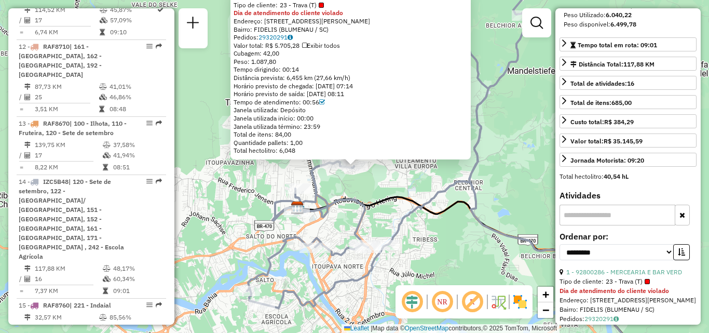
click at [383, 197] on icon at bounding box center [539, 281] width 482 height 169
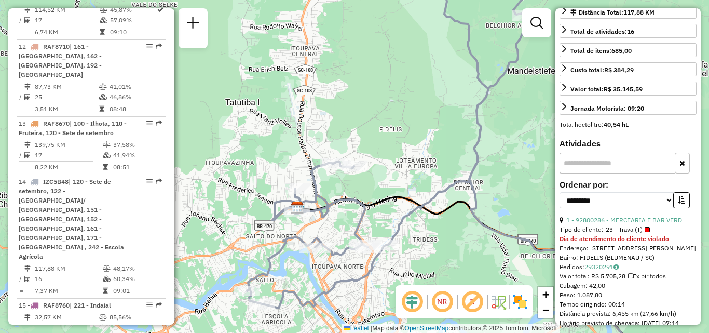
scroll to position [174, 0]
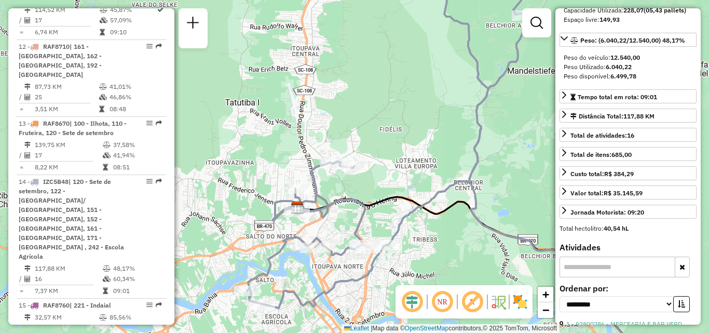
drag, startPoint x: 323, startPoint y: 193, endPoint x: 337, endPoint y: 165, distance: 31.3
click at [337, 166] on icon at bounding box center [314, 190] width 82 height 59
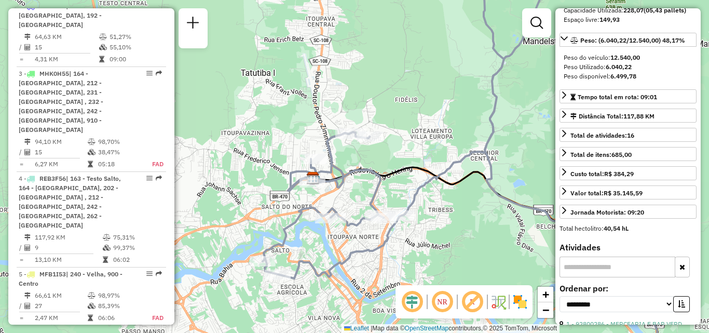
scroll to position [476, 0]
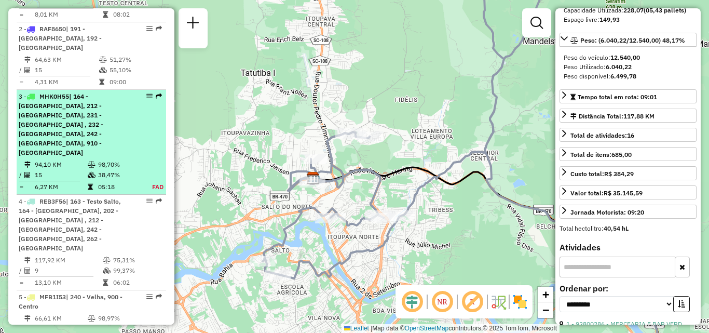
click at [69, 159] on td "94,10 KM" at bounding box center [60, 164] width 53 height 10
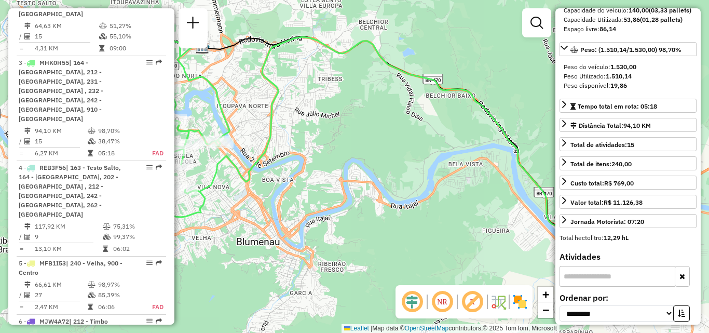
drag, startPoint x: 315, startPoint y: 176, endPoint x: 330, endPoint y: 176, distance: 15.1
click at [330, 176] on icon at bounding box center [325, 167] width 607 height 274
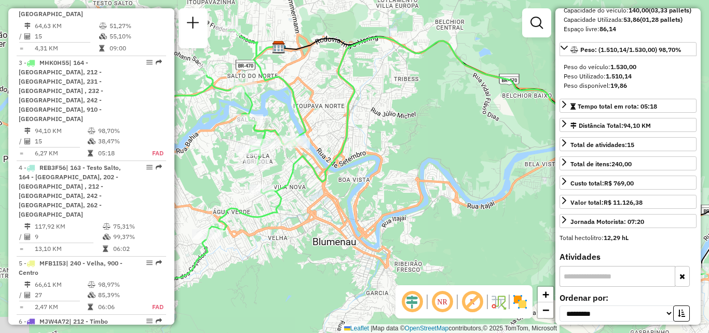
scroll to position [529, 0]
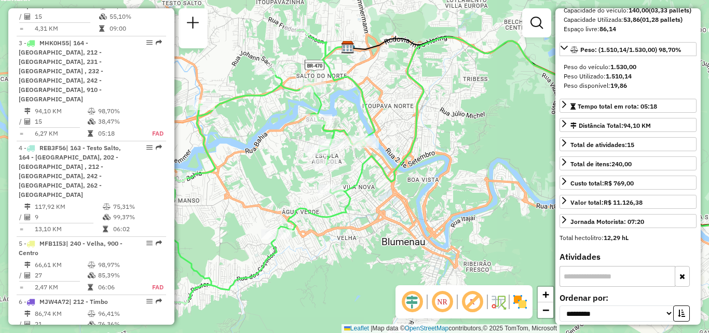
drag, startPoint x: 295, startPoint y: 224, endPoint x: 384, endPoint y: 232, distance: 89.1
click at [408, 224] on div "Janela de atendimento Grade de atendimento Capacidade Transportadoras Veículos …" at bounding box center [354, 166] width 709 height 333
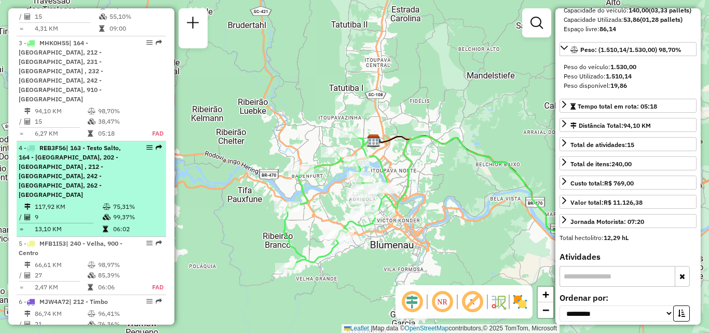
scroll to position [477, 0]
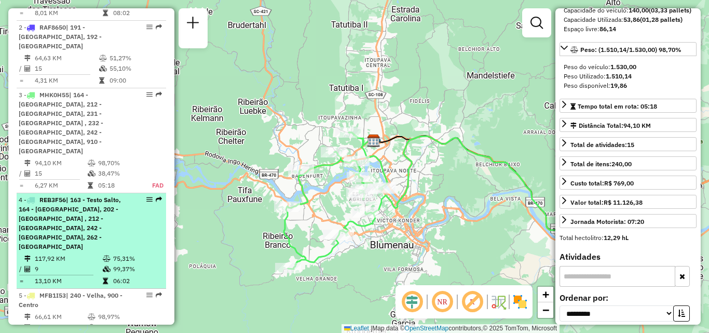
click at [47, 196] on span "| 163 - Testo Salto, 164 - Bedenfurt, 202 - Pomerode , 212 - Timbo, 242 - Escol…" at bounding box center [70, 223] width 102 height 55
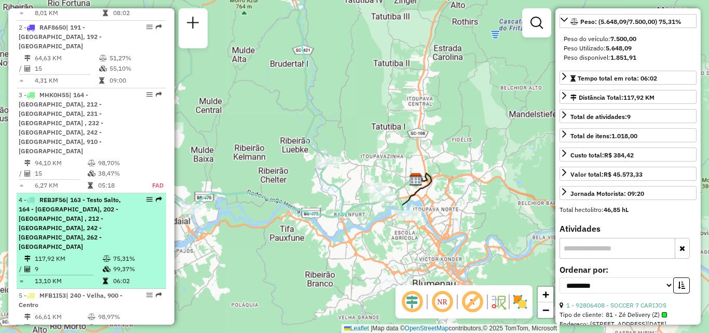
scroll to position [165, 0]
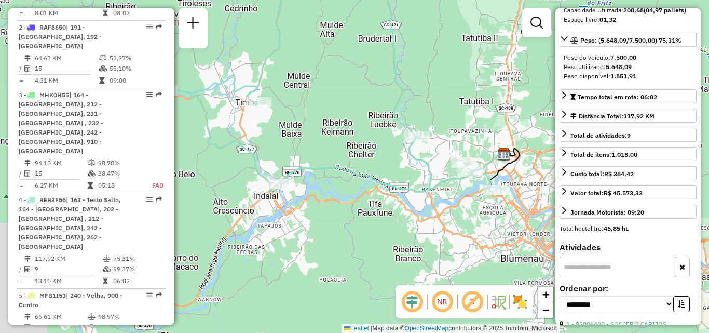
drag, startPoint x: 449, startPoint y: 130, endPoint x: 436, endPoint y: 12, distance: 119.1
click at [436, 12] on div "Janela de atendimento Grade de atendimento Capacidade Transportadoras Veículos …" at bounding box center [354, 166] width 709 height 333
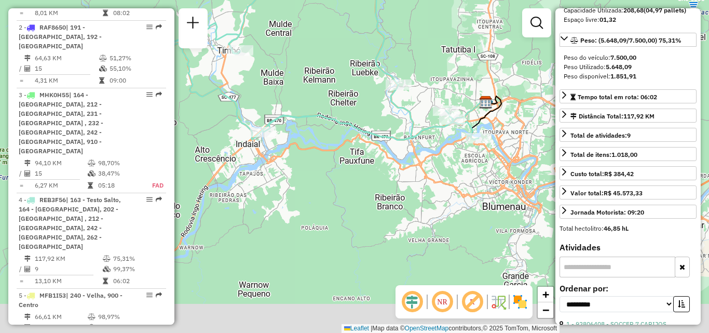
drag, startPoint x: 367, startPoint y: 83, endPoint x: 350, endPoint y: 44, distance: 42.5
click at [350, 40] on div "Janela de atendimento Grade de atendimento Capacidade Transportadoras Veículos …" at bounding box center [354, 166] width 709 height 333
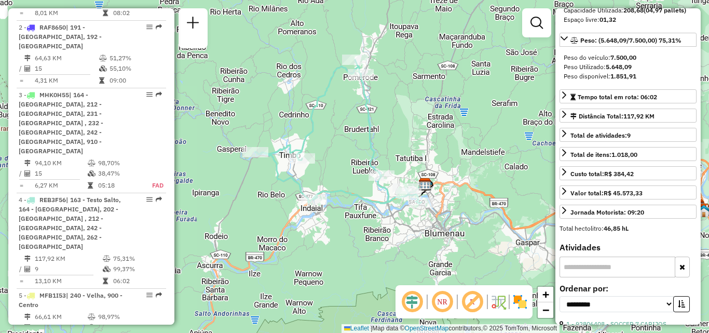
drag, startPoint x: 350, startPoint y: 179, endPoint x: 351, endPoint y: 234, distance: 55.6
click at [351, 234] on div "Janela de atendimento Grade de atendimento Capacidade Transportadoras Veículos …" at bounding box center [354, 166] width 709 height 333
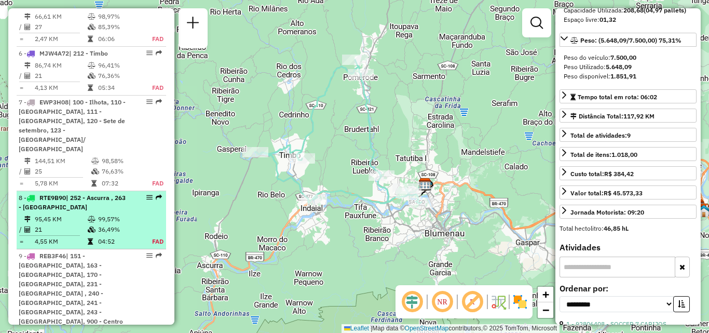
scroll to position [789, 0]
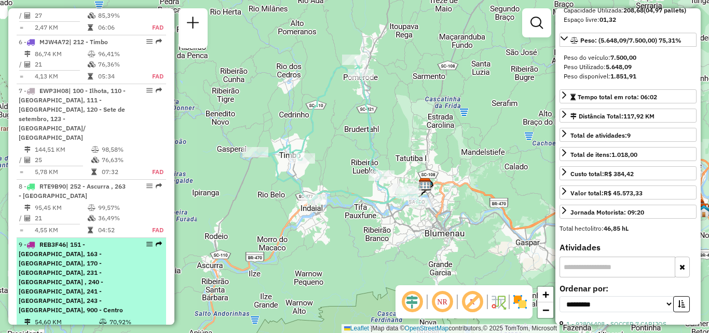
click at [78, 240] on span "| 151 - Fortaleza, 163 - Testo Salto, 170 - Fortaleza Alta, 231 - Velha central…" at bounding box center [71, 276] width 104 height 73
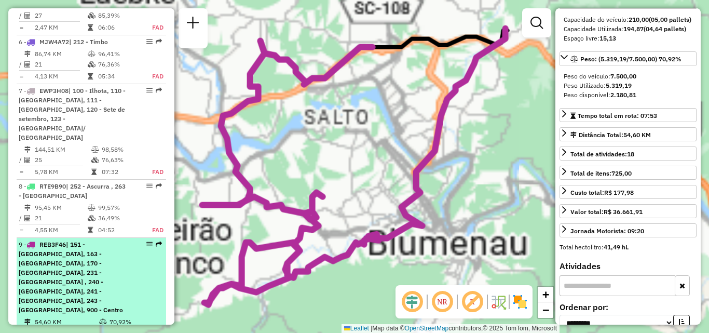
scroll to position [174, 0]
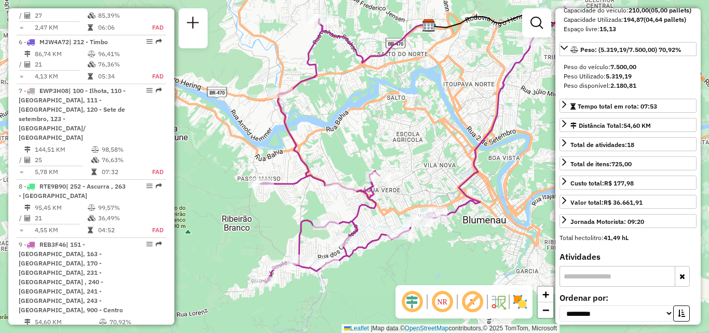
drag, startPoint x: 389, startPoint y: 132, endPoint x: 444, endPoint y: 110, distance: 59.4
click at [444, 110] on div "Janela de atendimento Grade de atendimento Capacidade Transportadoras Veículos …" at bounding box center [354, 166] width 709 height 333
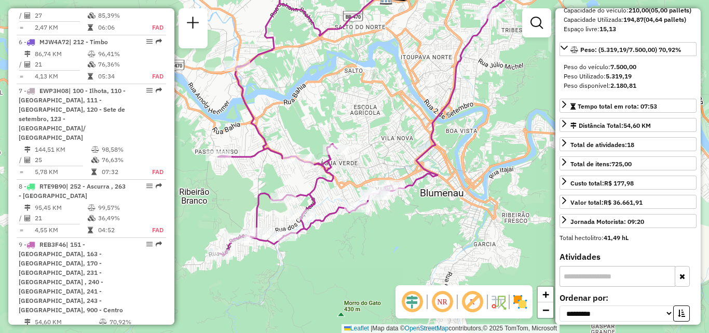
drag, startPoint x: 441, startPoint y: 151, endPoint x: 397, endPoint y: 124, distance: 52.2
click at [398, 124] on div "Janela de atendimento Grade de atendimento Capacidade Transportadoras Veículos …" at bounding box center [354, 166] width 709 height 333
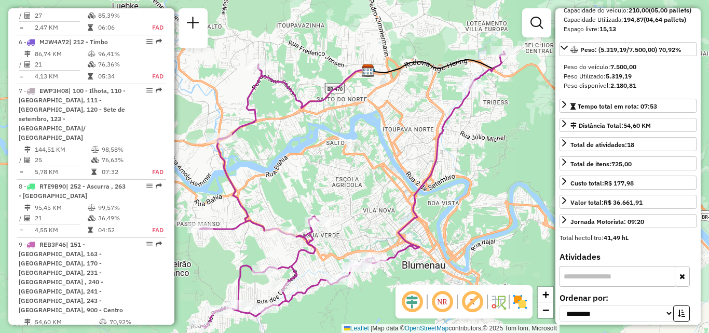
drag, startPoint x: 439, startPoint y: 132, endPoint x: 401, endPoint y: 217, distance: 92.7
click at [401, 217] on icon at bounding box center [352, 189] width 305 height 276
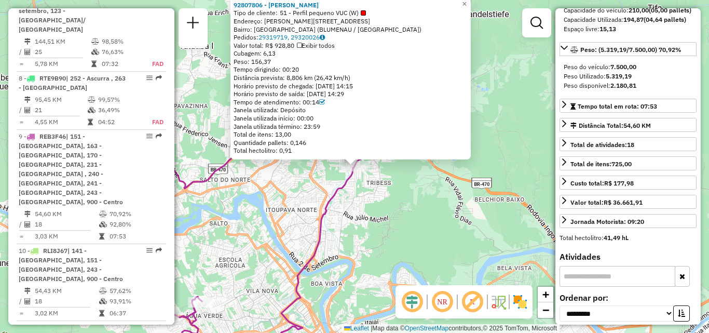
scroll to position [925, 0]
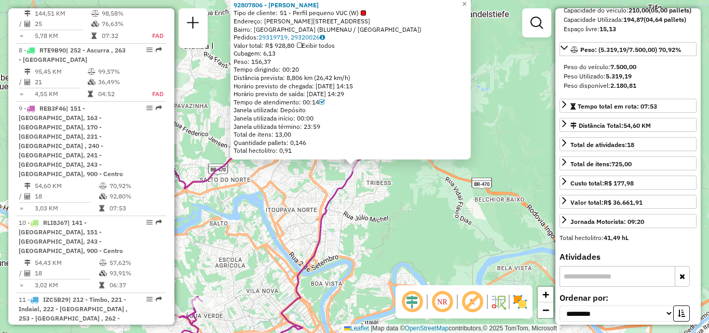
click at [450, 175] on div "92807806 - EDUARDO KASULKE Tipo de cliente: 51 - Perfil pequeno VUC (W) Endereç…" at bounding box center [354, 166] width 709 height 333
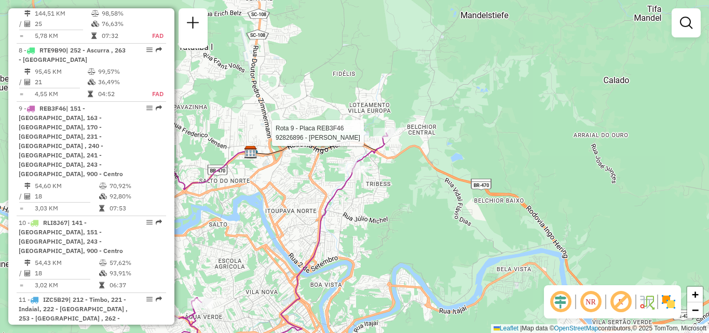
select select "**********"
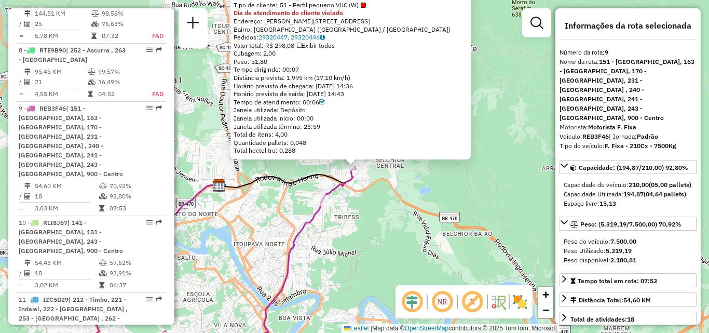
click at [384, 190] on div "92826896 - ANTONIO BATISTA RIBE Tipo de cliente: 51 - Perfil pequeno VUC (W) Di…" at bounding box center [354, 166] width 709 height 333
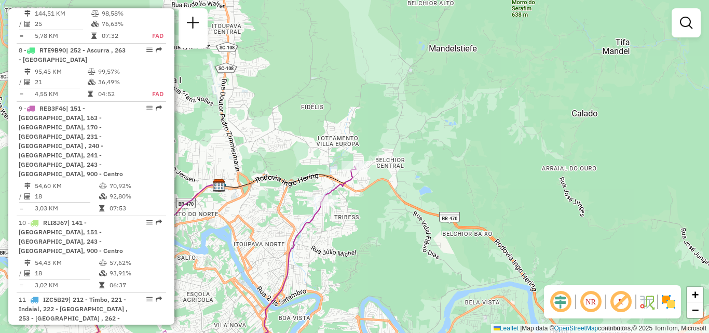
drag, startPoint x: 380, startPoint y: 211, endPoint x: 437, endPoint y: 153, distance: 81.5
click at [437, 154] on div "Janela de atendimento Grade de atendimento Capacidade Transportadoras Veículos …" at bounding box center [354, 166] width 709 height 333
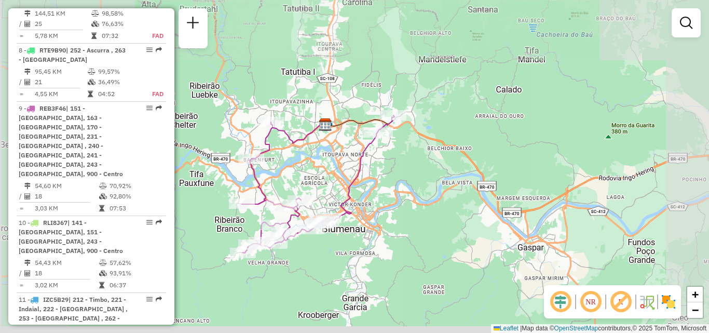
drag, startPoint x: 341, startPoint y: 149, endPoint x: 348, endPoint y: 146, distance: 7.9
click at [348, 146] on div "Janela de atendimento Grade de atendimento Capacidade Transportadoras Veículos …" at bounding box center [354, 166] width 709 height 333
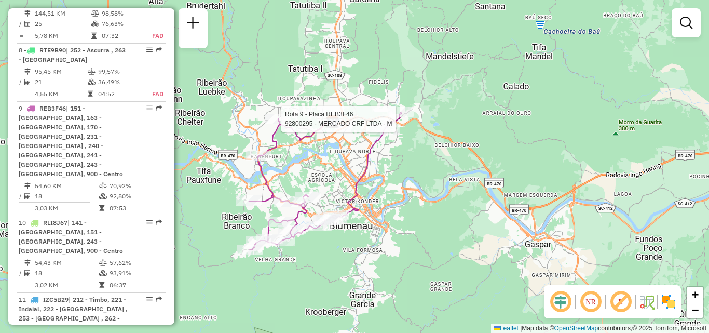
select select "**********"
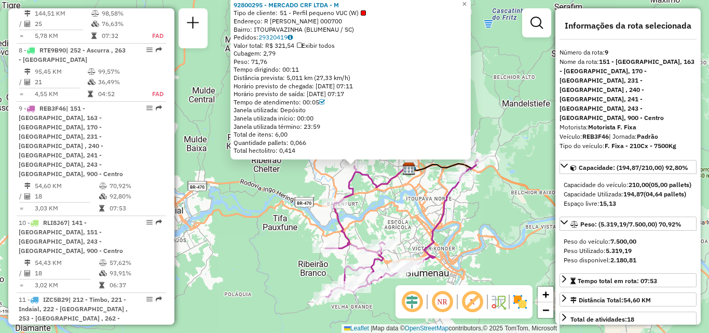
drag, startPoint x: 255, startPoint y: 198, endPoint x: 262, endPoint y: 193, distance: 7.8
click at [258, 197] on div "92800295 - MERCADO CRF LTDA - M Tipo de cliente: 51 - Perfil pequeno VUC (W) En…" at bounding box center [354, 166] width 709 height 333
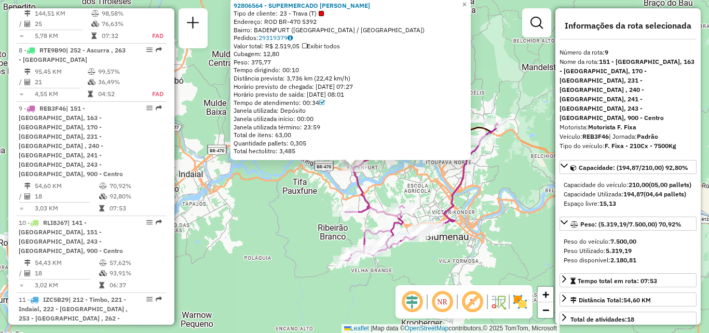
click at [300, 227] on div "92806564 - SUPERMERCADO ALVES F Tipo de cliente: 23 - Trava (T) Endereço: ROD B…" at bounding box center [354, 166] width 709 height 333
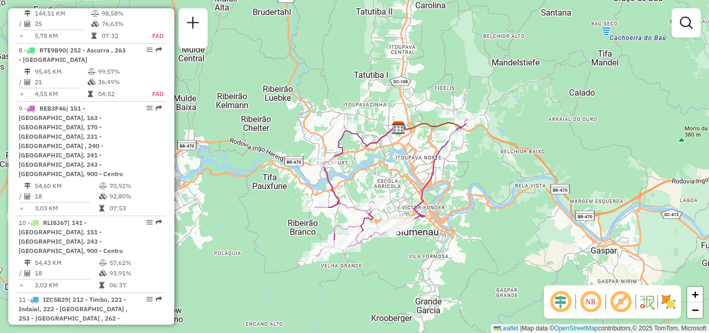
drag, startPoint x: 308, startPoint y: 216, endPoint x: 277, endPoint y: 210, distance: 31.7
click at [277, 210] on div "Janela de atendimento Grade de atendimento Capacidade Transportadoras Veículos …" at bounding box center [354, 166] width 709 height 333
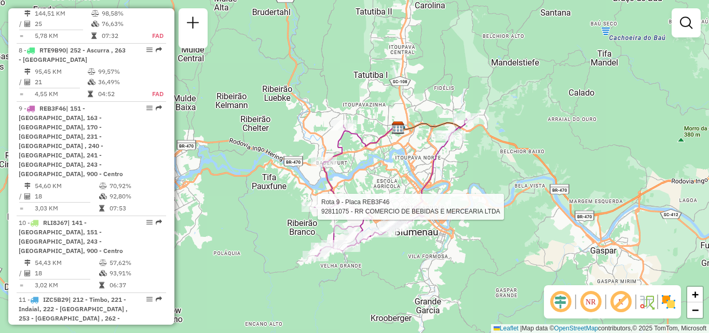
select select "**********"
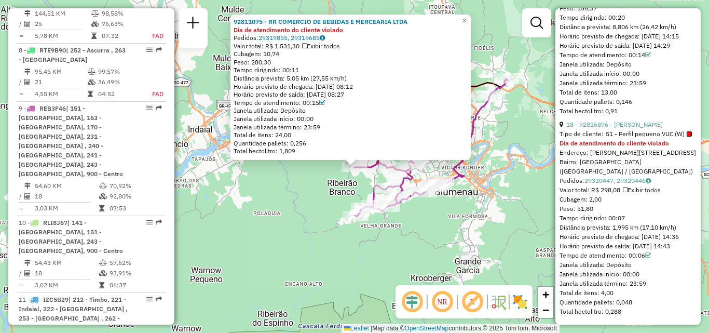
scroll to position [3491, 0]
click at [444, 228] on div "92811075 - RR COMERCIO DE BEBIDAS E MERCEARIA LTDA Dia de atendimento do client…" at bounding box center [354, 166] width 709 height 333
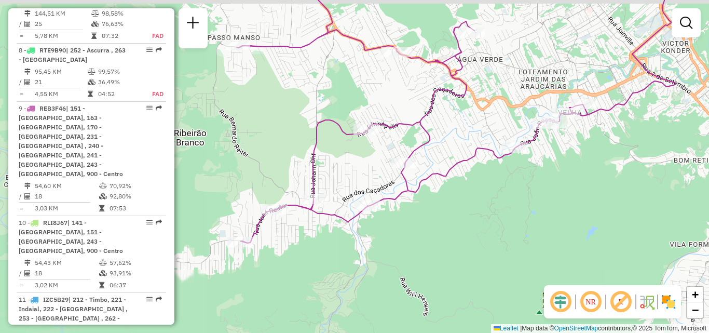
drag, startPoint x: 439, startPoint y: 217, endPoint x: 464, endPoint y: 233, distance: 29.4
click at [464, 233] on div "Janela de atendimento Grade de atendimento Capacidade Transportadoras Veículos …" at bounding box center [354, 166] width 709 height 333
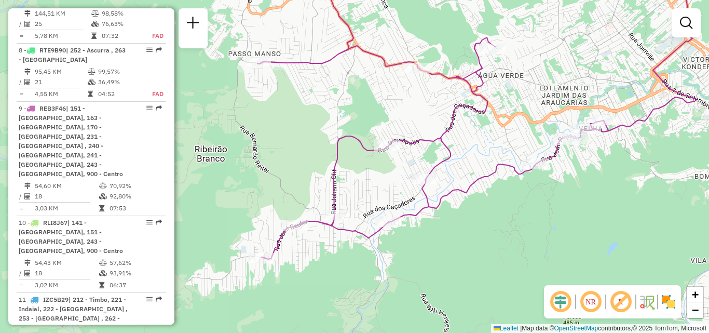
drag, startPoint x: 402, startPoint y: 75, endPoint x: 410, endPoint y: 111, distance: 36.2
click at [410, 73] on div at bounding box center [417, 68] width 31 height 10
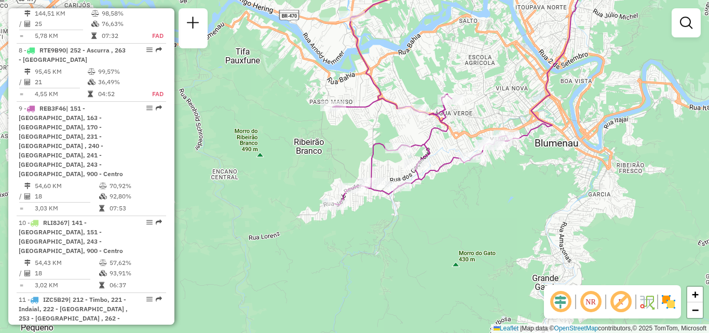
drag, startPoint x: 453, startPoint y: 119, endPoint x: 474, endPoint y: 101, distance: 27.3
click at [474, 101] on icon at bounding box center [467, 90] width 268 height 232
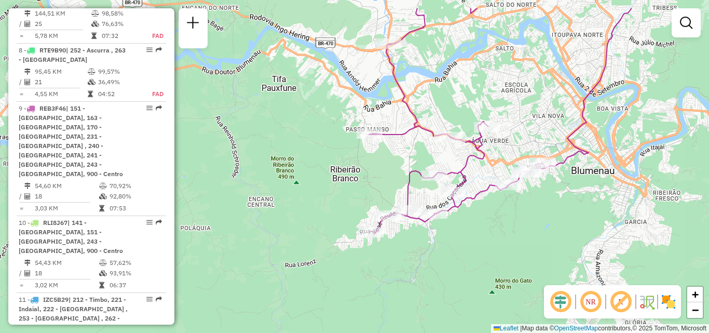
drag, startPoint x: 459, startPoint y: 72, endPoint x: 482, endPoint y: 132, distance: 64.4
click at [482, 132] on div "Janela de atendimento Grade de atendimento Capacidade Transportadoras Veículos …" at bounding box center [354, 166] width 709 height 333
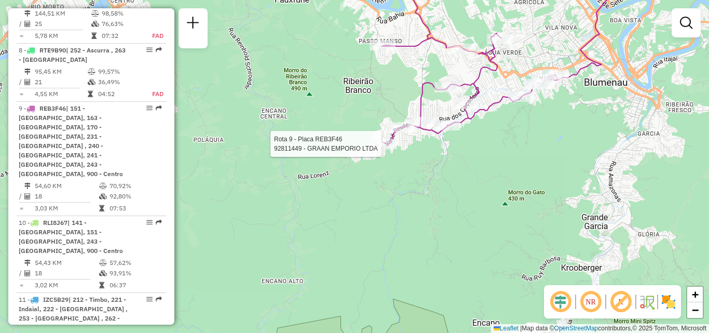
select select "**********"
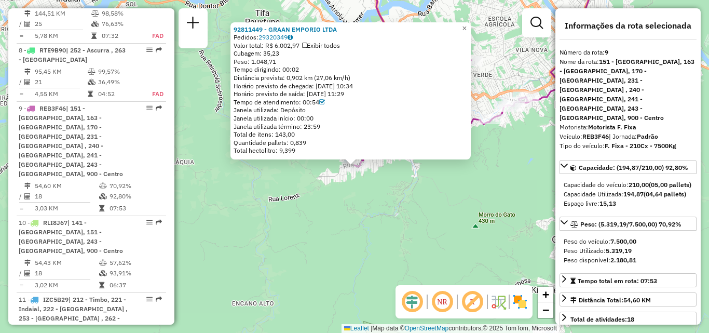
click at [264, 204] on div "92811449 - GRAAN EMPORIO LTDA Pedidos: 29320349 Valor total: R$ 6.002,97 Exibir…" at bounding box center [354, 166] width 709 height 333
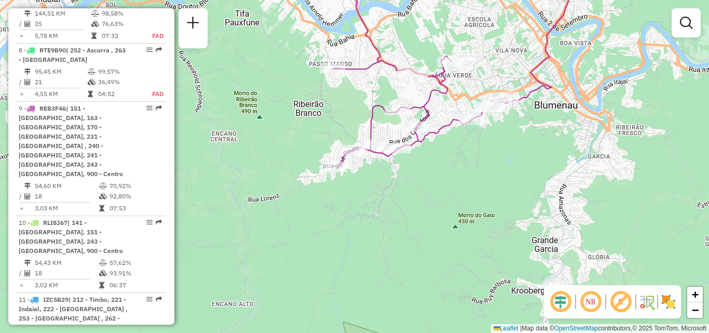
drag, startPoint x: 535, startPoint y: 203, endPoint x: 377, endPoint y: 216, distance: 158.9
click at [377, 216] on div "Janela de atendimento Grade de atendimento Capacidade Transportadoras Veículos …" at bounding box center [354, 166] width 709 height 333
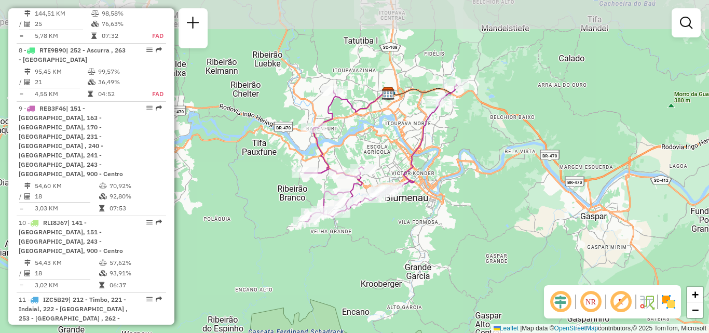
drag, startPoint x: 385, startPoint y: 201, endPoint x: 386, endPoint y: 215, distance: 13.5
click at [386, 215] on div "Janela de atendimento Grade de atendimento Capacidade Transportadoras Veículos …" at bounding box center [354, 166] width 709 height 333
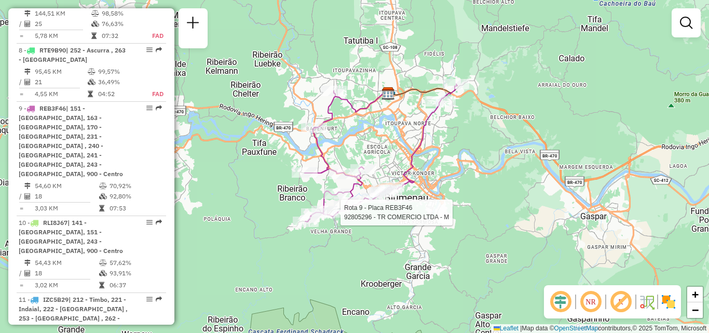
select select "**********"
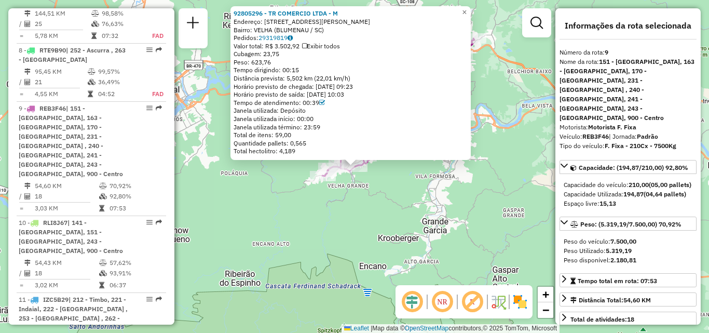
click at [344, 190] on div "92805296 - TR COMERCIO LTDA - M Endereço: R Governador Jorge Lacerda 3040 Bairr…" at bounding box center [354, 166] width 709 height 333
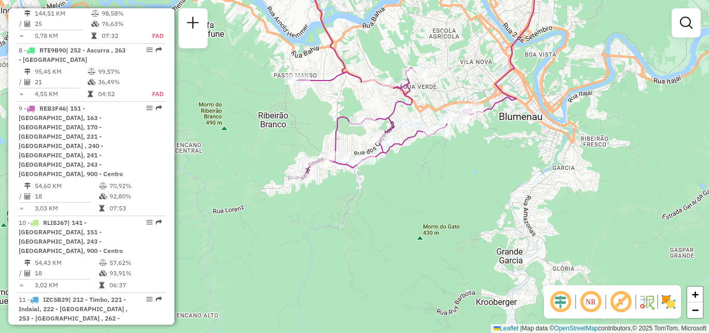
drag, startPoint x: 410, startPoint y: 197, endPoint x: 396, endPoint y: 248, distance: 52.9
click at [396, 248] on div "Janela de atendimento Grade de atendimento Capacidade Transportadoras Veículos …" at bounding box center [354, 166] width 709 height 333
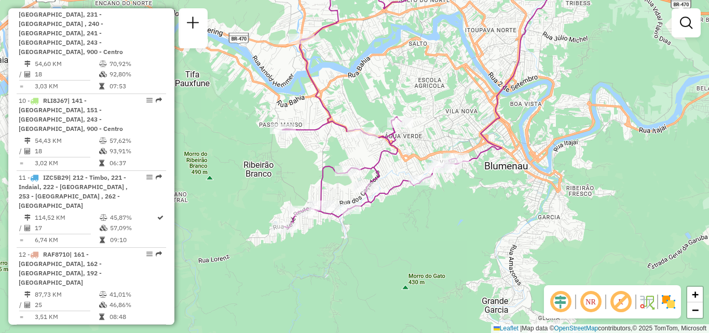
scroll to position [943, 0]
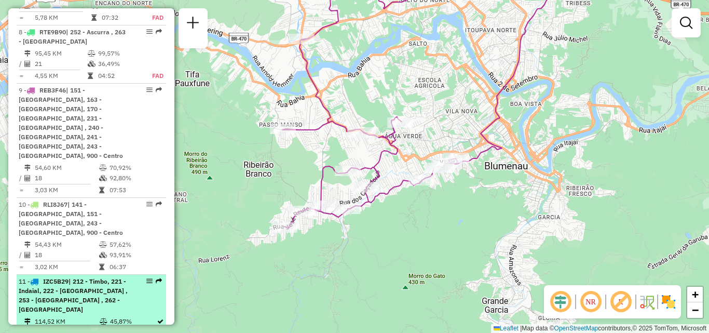
click at [78, 316] on td "114,52 KM" at bounding box center [66, 321] width 65 height 10
select select "**********"
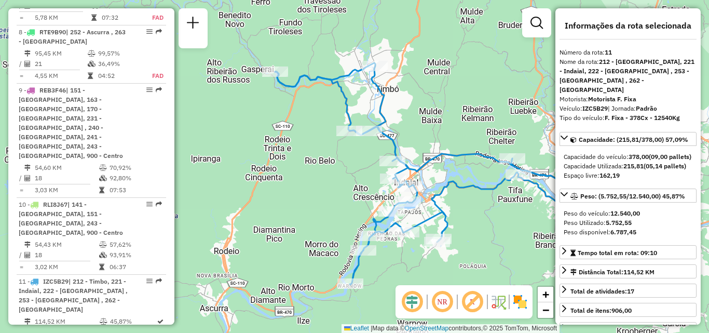
drag, startPoint x: 324, startPoint y: 259, endPoint x: 376, endPoint y: 262, distance: 52.5
click at [376, 262] on div "Janela de atendimento Grade de atendimento Capacidade Transportadoras Veículos …" at bounding box center [354, 166] width 709 height 333
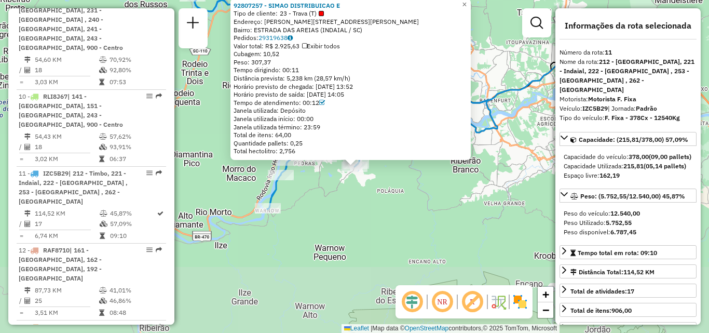
scroll to position [1078, 0]
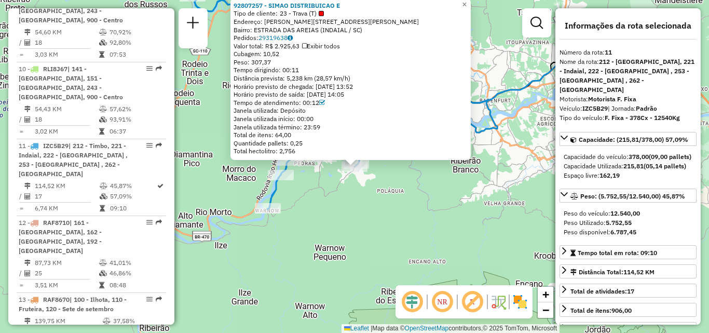
click at [412, 234] on div "92807257 - SIMAO DISTRIBUICAO E Tipo de cliente: 23 - Trava (T) Endereço: R RUA…" at bounding box center [354, 166] width 709 height 333
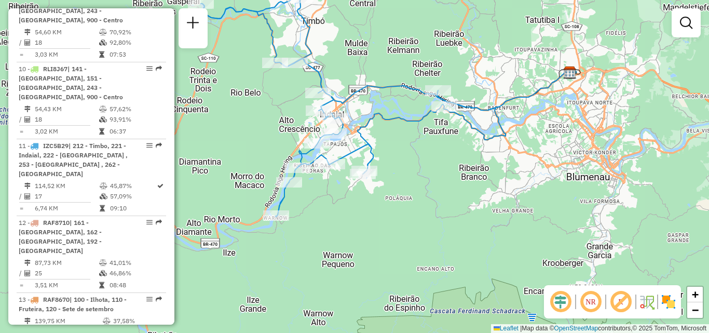
drag, startPoint x: 364, startPoint y: 208, endPoint x: 404, endPoint y: 279, distance: 81.1
click at [404, 277] on div "Janela de atendimento Grade de atendimento Capacidade Transportadoras Veículos …" at bounding box center [354, 166] width 709 height 333
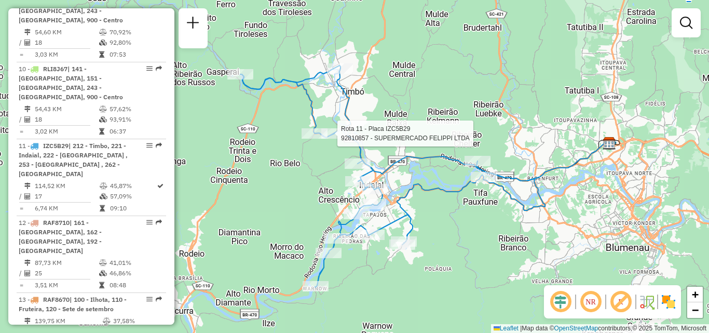
select select "**********"
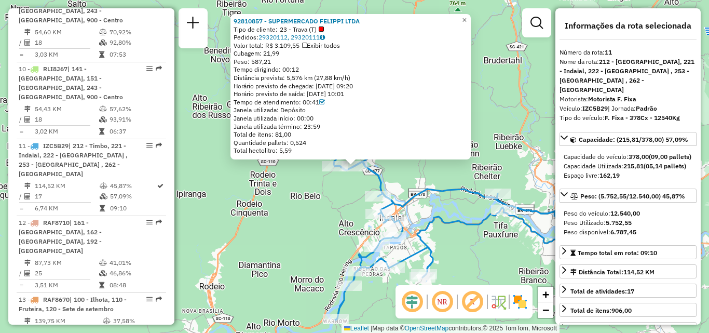
click at [323, 202] on div "92810857 - SUPERMERCADO FELIPPI LTDA Tipo de cliente: 23 - Trava (T) Pedidos: 2…" at bounding box center [354, 166] width 709 height 333
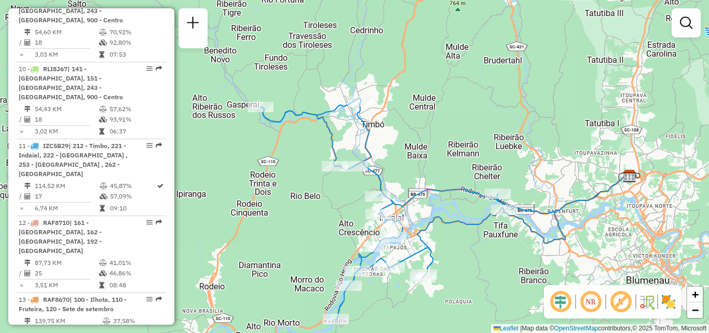
drag, startPoint x: 316, startPoint y: 219, endPoint x: 318, endPoint y: 207, distance: 12.1
click at [318, 207] on div "Janela de atendimento Grade de atendimento Capacidade Transportadoras Veículos …" at bounding box center [354, 166] width 709 height 333
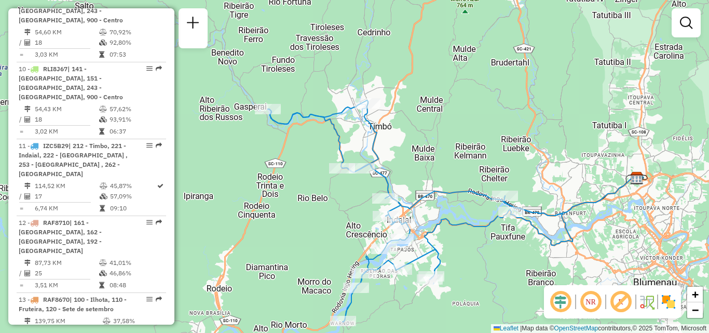
drag, startPoint x: 318, startPoint y: 207, endPoint x: 340, endPoint y: 254, distance: 52.7
click at [340, 254] on div "Janela de atendimento Grade de atendimento Capacidade Transportadoras Veículos …" at bounding box center [354, 166] width 709 height 333
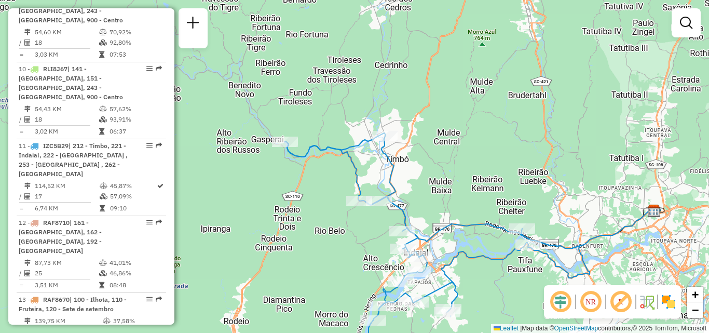
click at [323, 188] on div "Rota 11 - Placa IZC5B29 92800699 - BAR MERCEARIA SCHLEI Janela de atendimento G…" at bounding box center [354, 166] width 709 height 333
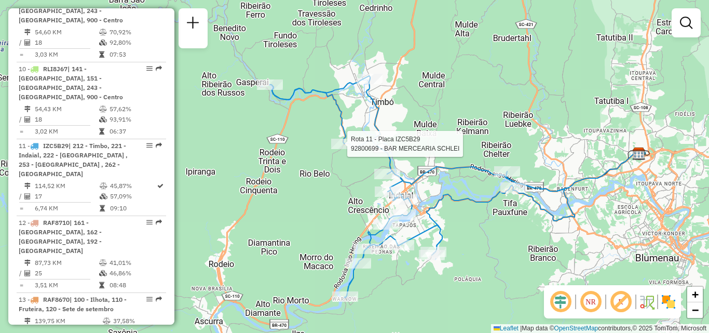
select select "**********"
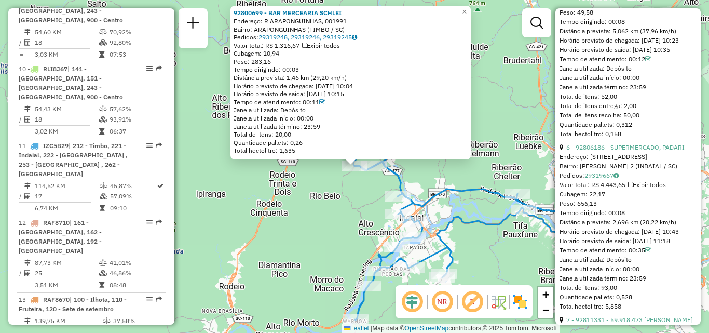
scroll to position [1246, 0]
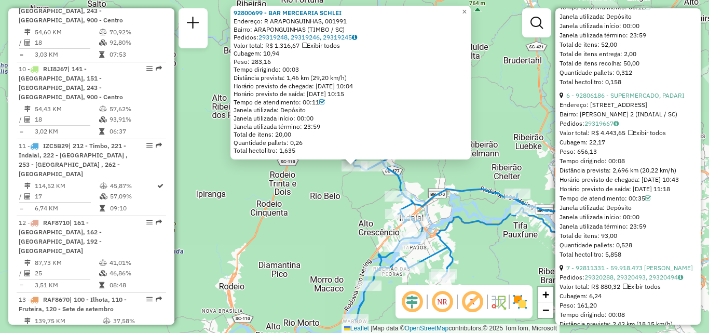
click at [467, 210] on div "92800699 - BAR MERCEARIA SCHLEI Endereço: R ARAPONGUINHAS, 001991 Bairro: ARAPO…" at bounding box center [354, 166] width 709 height 333
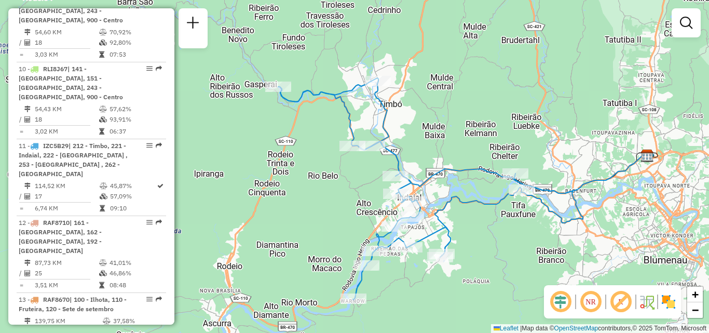
drag, startPoint x: 460, startPoint y: 243, endPoint x: 452, endPoint y: 189, distance: 55.1
click at [453, 194] on div "Janela de atendimento Grade de atendimento Capacidade Transportadoras Veículos …" at bounding box center [354, 166] width 709 height 333
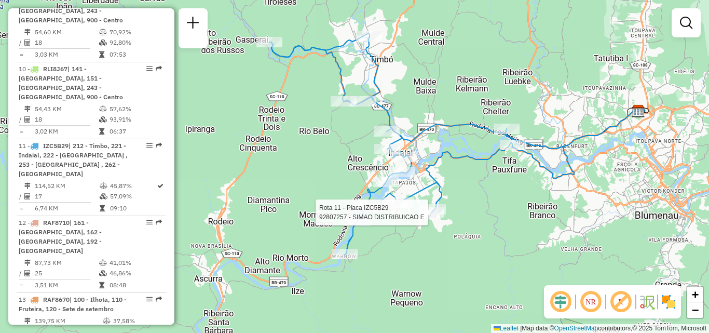
select select "**********"
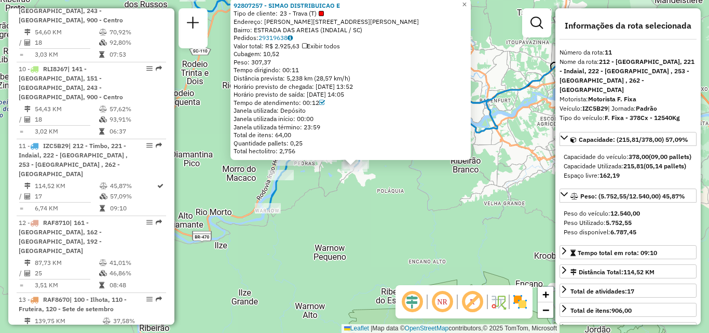
click at [434, 214] on div "92807257 - SIMAO DISTRIBUICAO E Tipo de cliente: 23 - Trava (T) Endereço: R RUA…" at bounding box center [354, 166] width 709 height 333
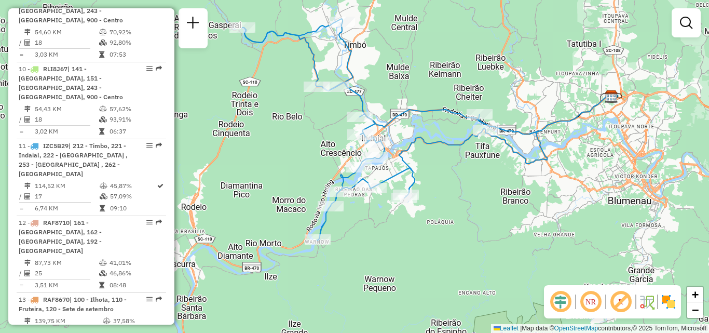
drag, startPoint x: 389, startPoint y: 206, endPoint x: 447, endPoint y: 242, distance: 68.1
click at [465, 254] on div "Janela de atendimento Grade de atendimento Capacidade Transportadoras Veículos …" at bounding box center [354, 166] width 709 height 333
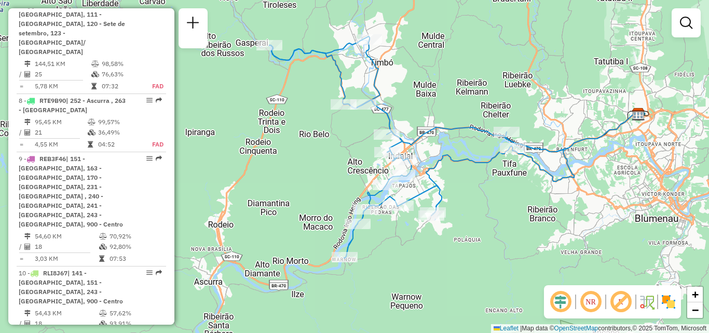
scroll to position [871, 0]
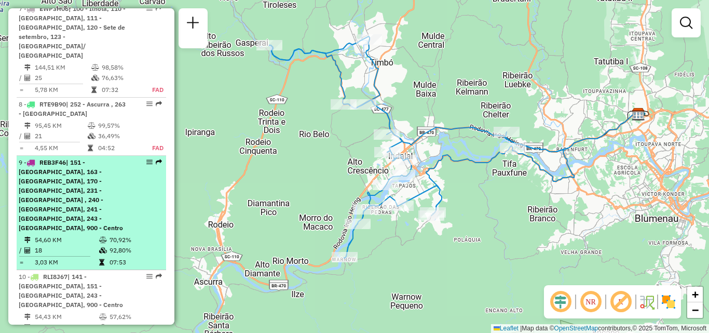
click at [72, 158] on span "| 151 - Fortaleza, 163 - Testo Salto, 170 - Fortaleza Alta, 231 - Velha central…" at bounding box center [71, 194] width 104 height 73
select select "**********"
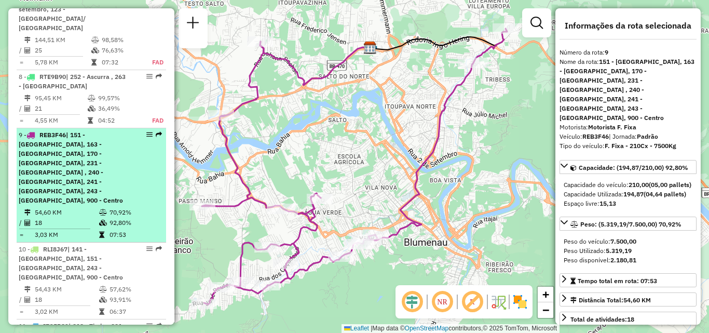
scroll to position [923, 0]
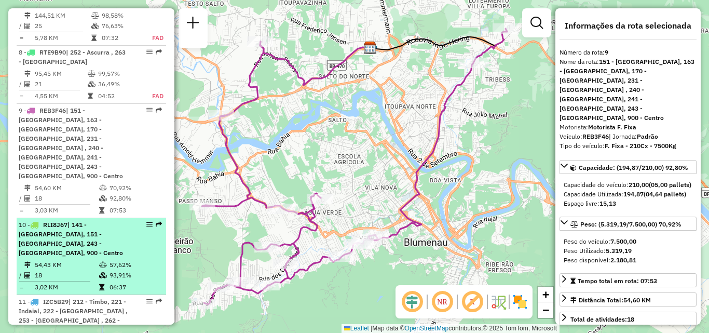
click at [76, 221] on span "| 141 - Grande Garcia, 151 - Fortaleza, 243 - Itoupava seca, 900 - Centro" at bounding box center [71, 239] width 104 height 36
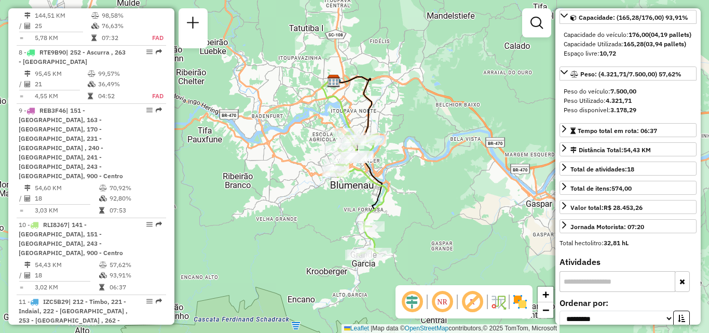
scroll to position [156, 0]
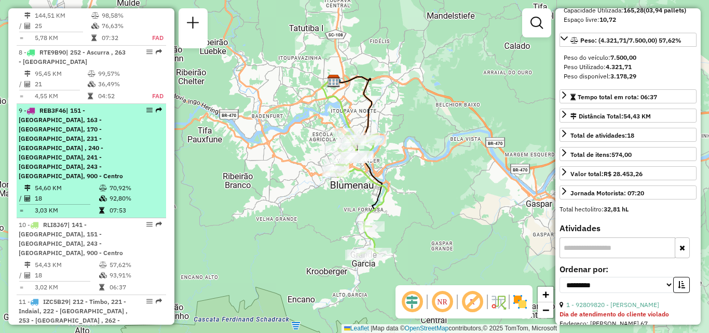
click at [84, 106] on span "| 151 - Fortaleza, 163 - Testo Salto, 170 - Fortaleza Alta, 231 - Velha central…" at bounding box center [71, 142] width 104 height 73
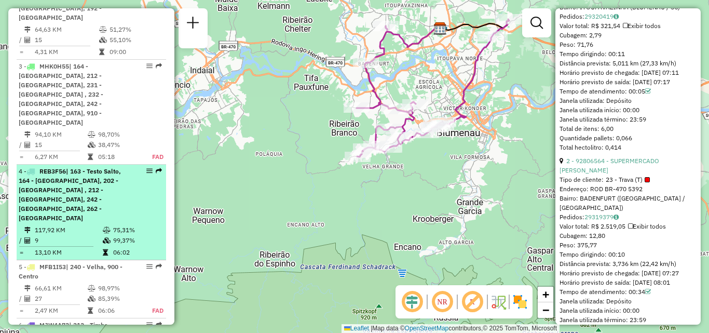
scroll to position [507, 0]
click at [67, 223] on td "117,92 KM" at bounding box center [68, 228] width 68 height 10
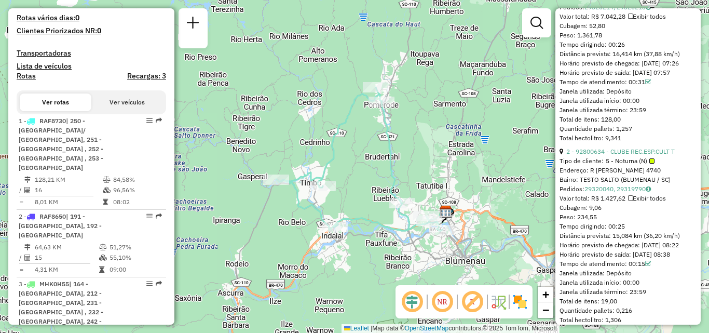
scroll to position [268, 0]
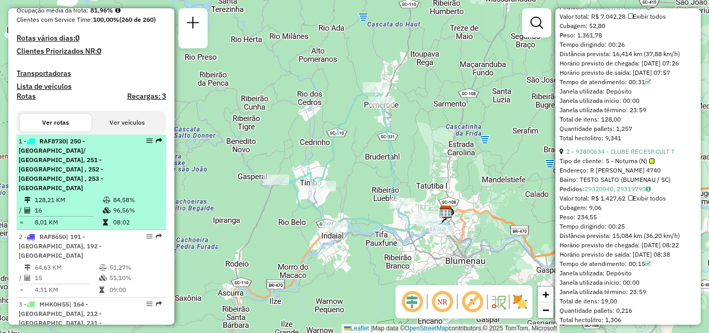
click at [53, 145] on span "RAF8730" at bounding box center [52, 141] width 26 height 8
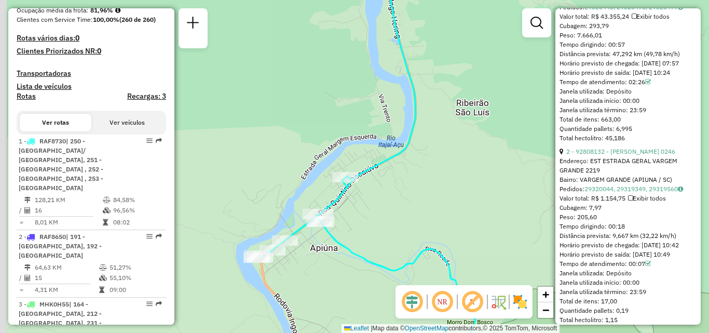
drag, startPoint x: 225, startPoint y: 268, endPoint x: 317, endPoint y: 253, distance: 93.7
click at [317, 253] on div "Janela de atendimento Grade de atendimento Capacidade Transportadoras Veículos …" at bounding box center [354, 166] width 709 height 333
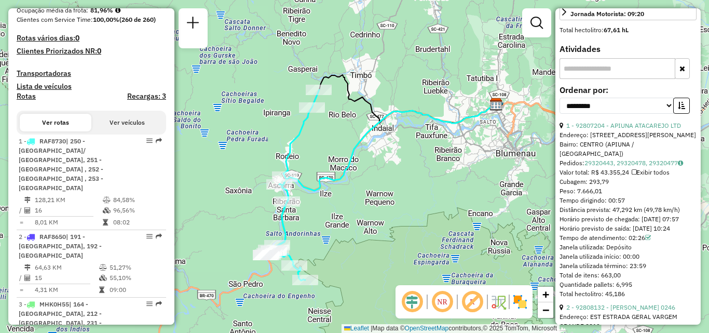
scroll to position [260, 0]
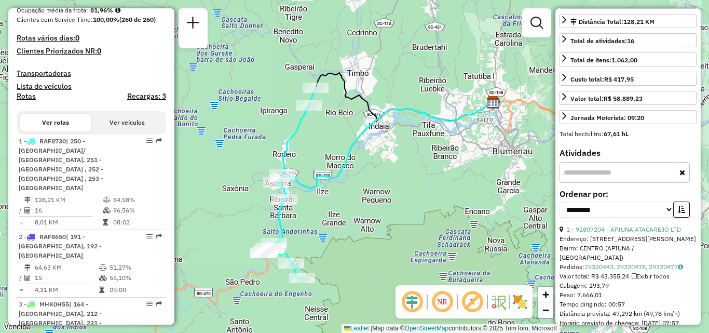
drag, startPoint x: 409, startPoint y: 151, endPoint x: 377, endPoint y: 135, distance: 36.0
click at [382, 138] on div "Janela de atendimento Grade de atendimento Capacidade Transportadoras Veículos …" at bounding box center [354, 166] width 709 height 333
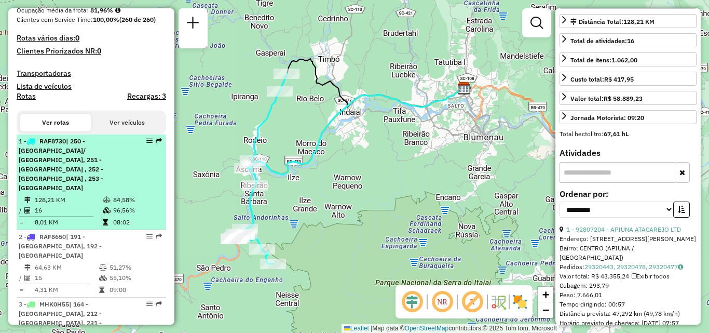
click at [85, 169] on span "| 250 - São Pedro/ Vargem grande, 251 - Apiuna , 252 - Ascurra , 253 - Rio Morto" at bounding box center [61, 164] width 85 height 55
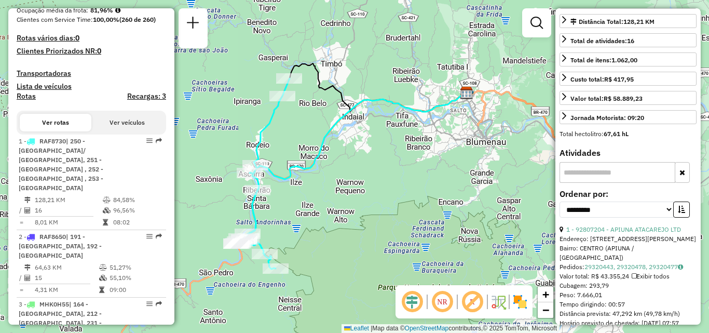
click at [437, 300] on em at bounding box center [442, 301] width 25 height 25
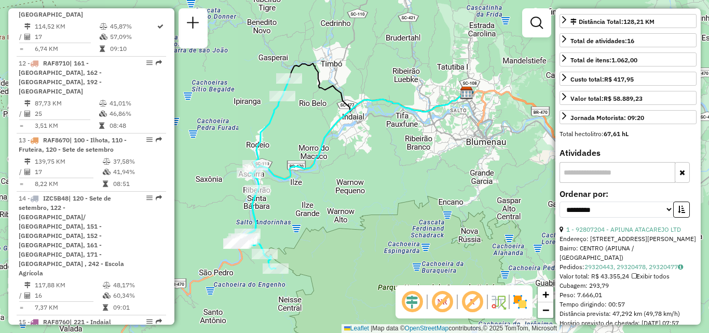
scroll to position [1254, 0]
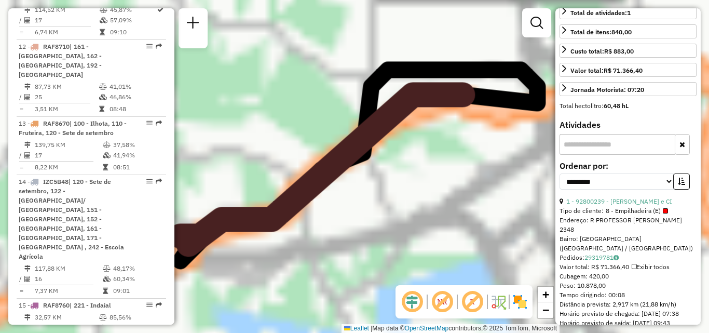
scroll to position [250, 0]
